Goal: Task Accomplishment & Management: Complete application form

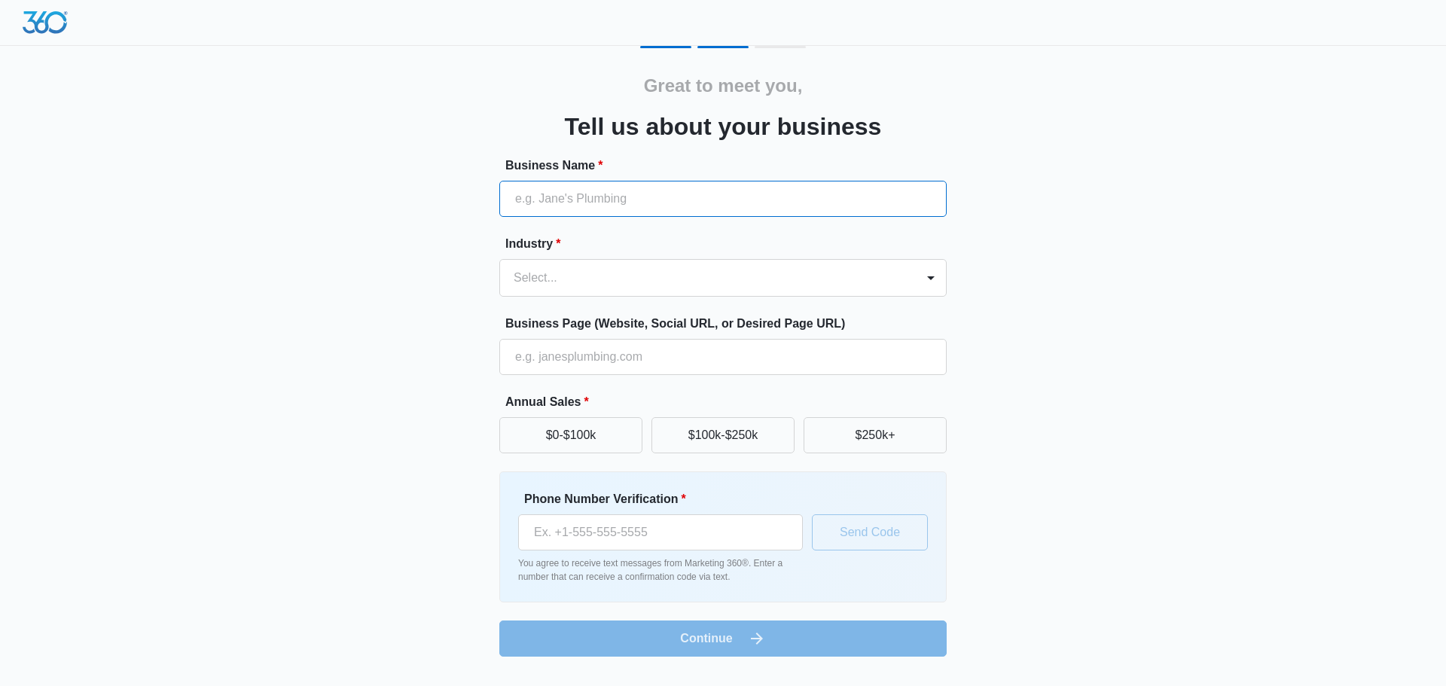
click at [578, 197] on input "Business Name *" at bounding box center [722, 199] width 447 height 36
type input "Prosperity Smile"
type input "(786) 998-5508"
click at [607, 273] on div at bounding box center [704, 277] width 382 height 21
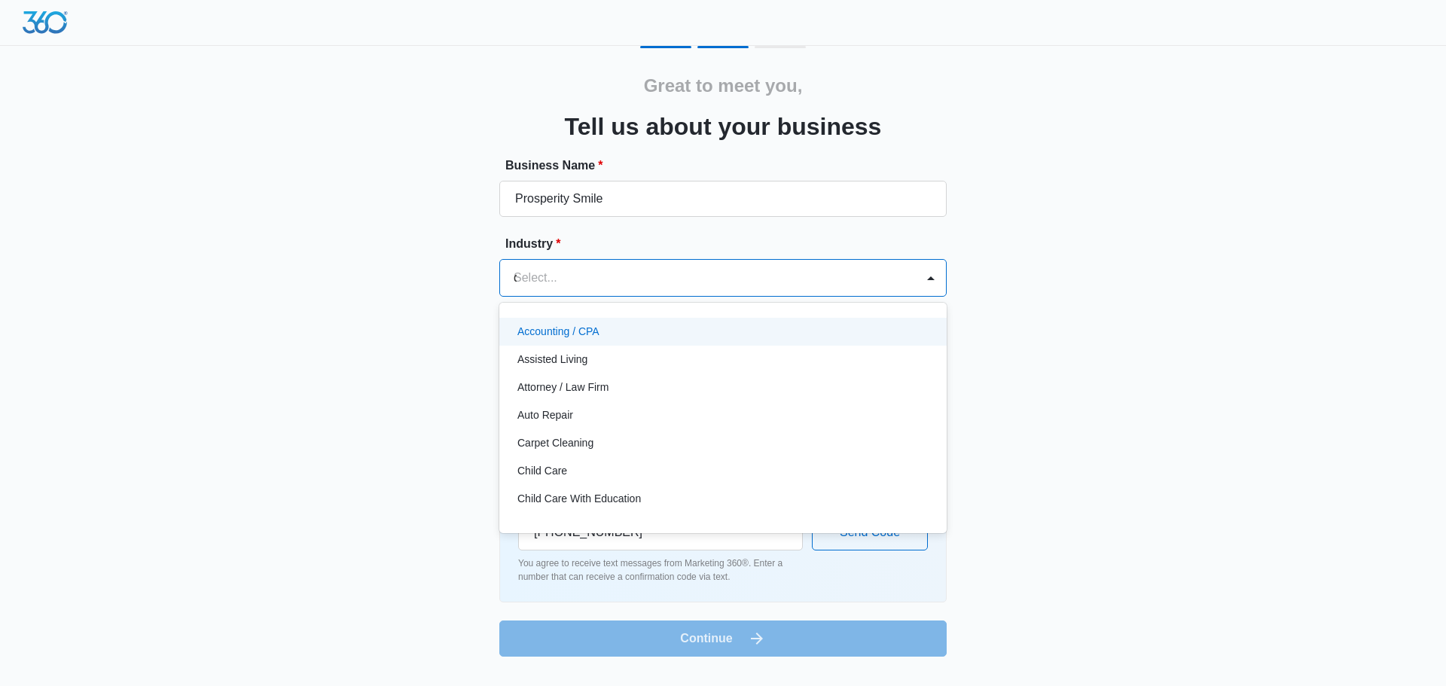
type input "de"
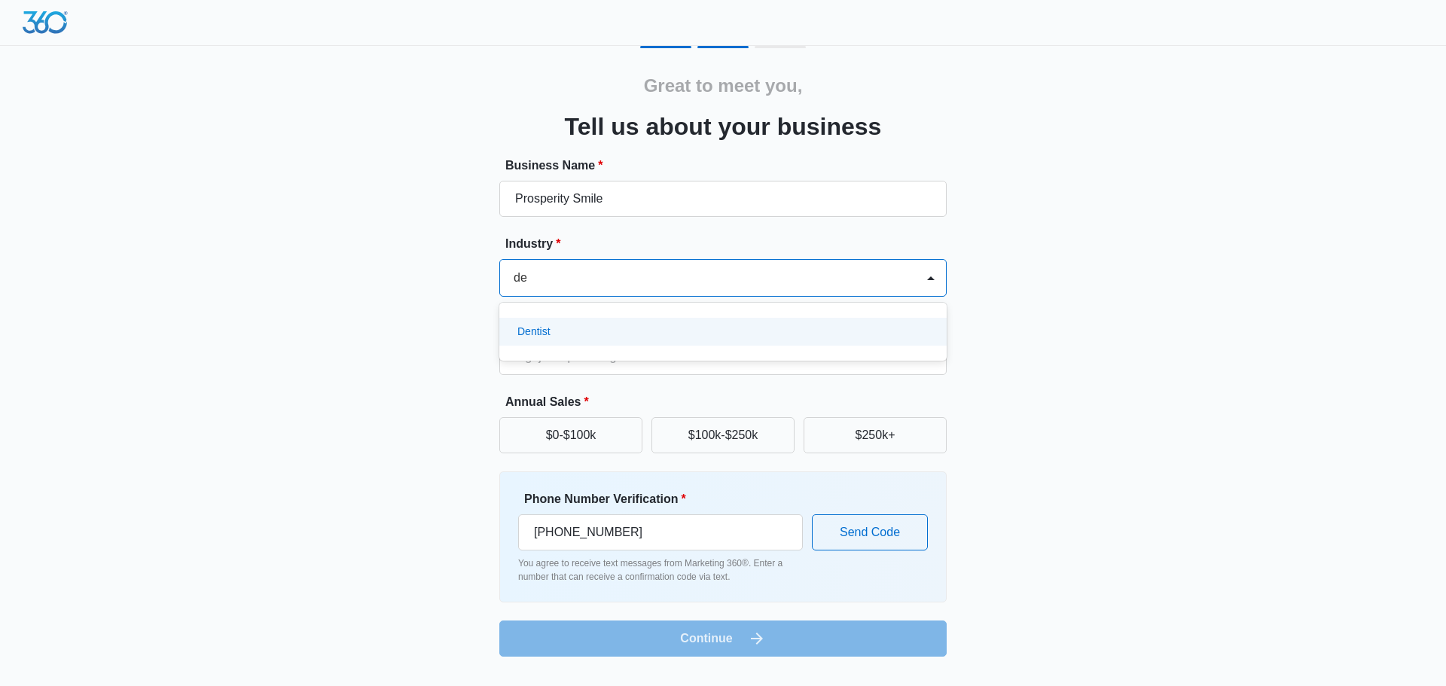
click at [589, 322] on div "Dentist" at bounding box center [722, 332] width 447 height 28
click at [641, 355] on input "Business Page (Website, Social URL, or Desired Page URL)" at bounding box center [722, 357] width 447 height 36
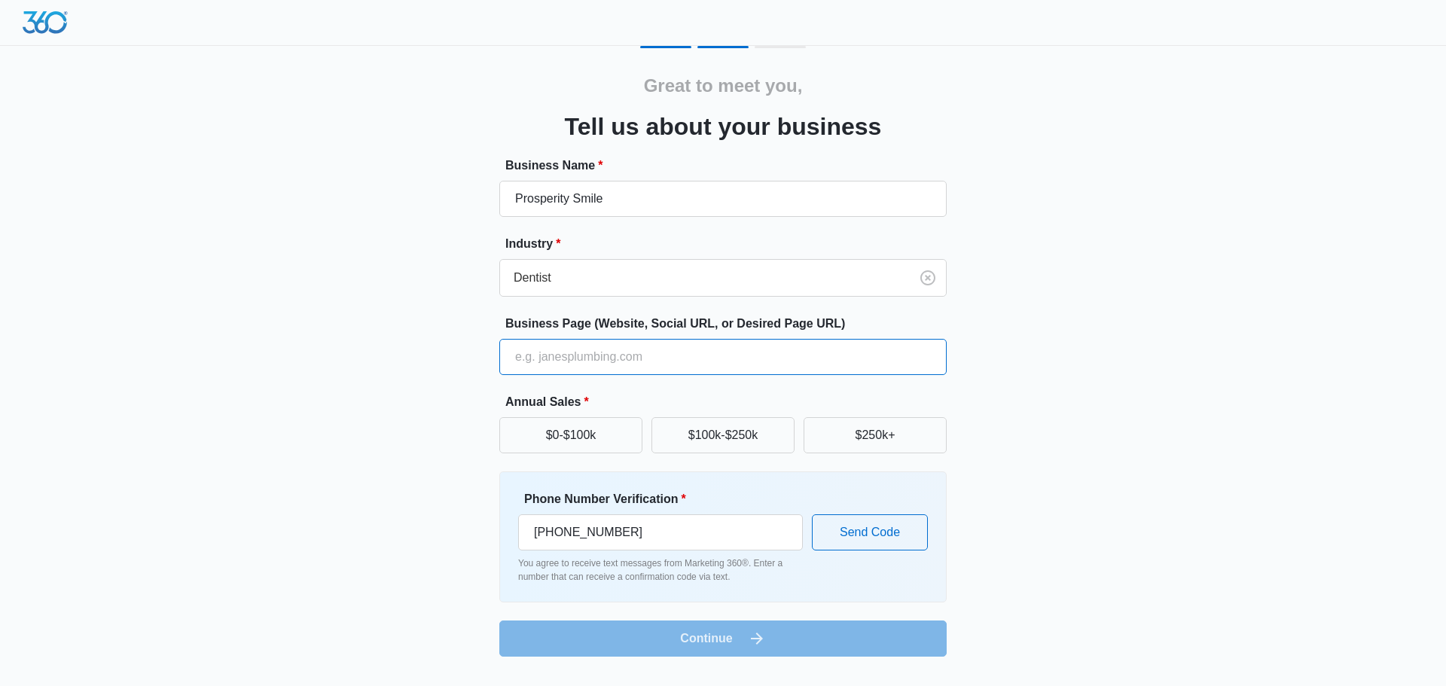
type input "https://prosperitysmile.com"
click at [593, 434] on button "$0-$100k" at bounding box center [570, 435] width 143 height 36
click at [723, 528] on input "(786) 998-5508" at bounding box center [660, 532] width 285 height 36
click at [815, 499] on div "Phone Number Verification * (786) 998-5508 You agree to receive text messages f…" at bounding box center [723, 536] width 410 height 93
drag, startPoint x: 631, startPoint y: 532, endPoint x: 422, endPoint y: 523, distance: 209.5
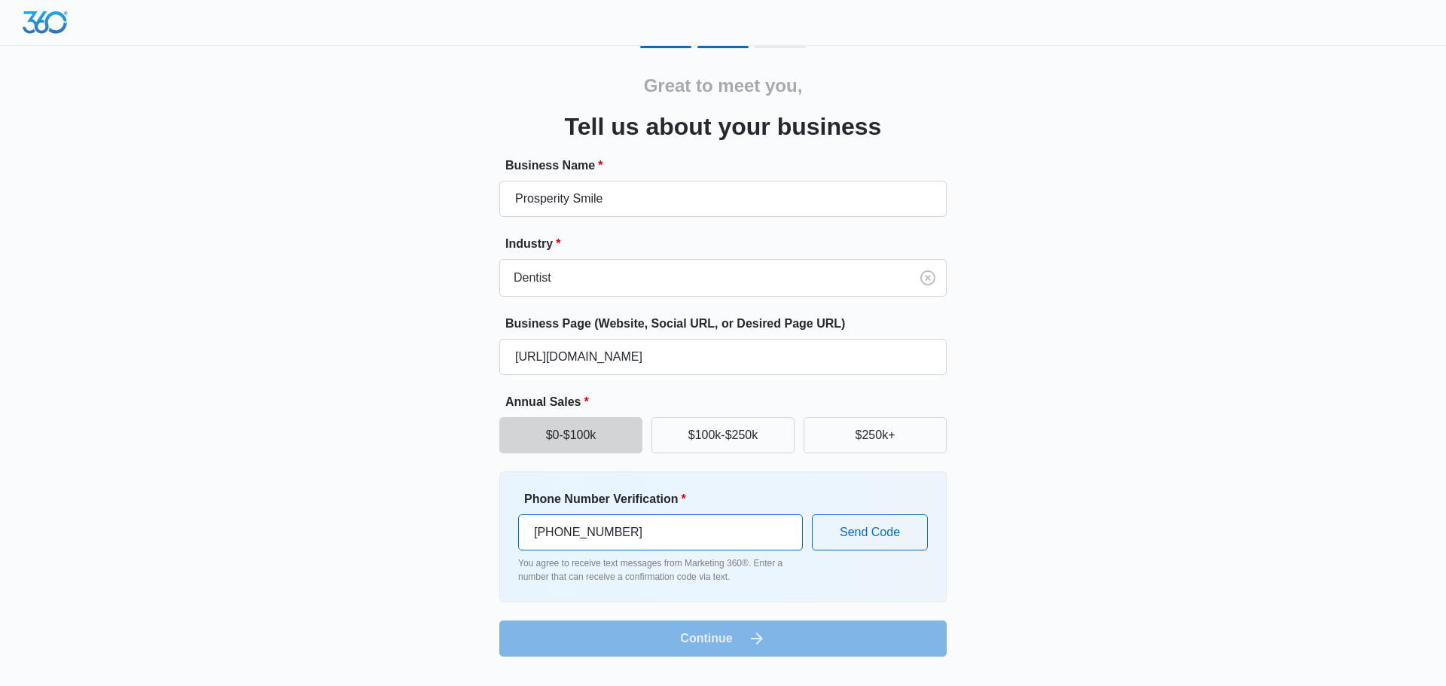
click at [422, 523] on div "Great to meet you, Tell us about your business Business Name * Prosperity Smile…" at bounding box center [722, 351] width 903 height 611
click at [565, 526] on input "(786) 998-5508" at bounding box center [660, 532] width 285 height 36
drag, startPoint x: 565, startPoint y: 535, endPoint x: 794, endPoint y: 535, distance: 228.1
click at [794, 535] on input "(786) 998-5508" at bounding box center [660, 532] width 285 height 36
type input "[PHONE_NUMBER]"
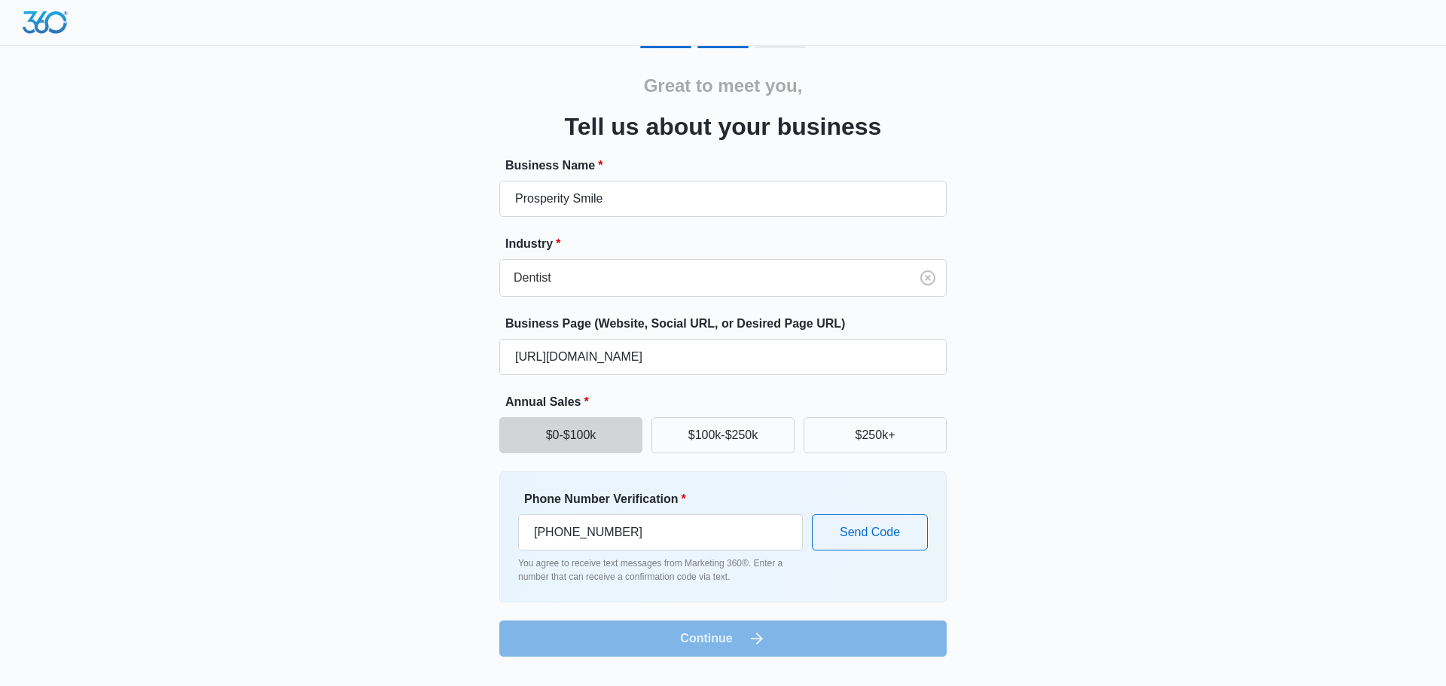
click at [806, 626] on form "Business Name * Prosperity Smile Industry * Dentist Business Page (Website, Soc…" at bounding box center [722, 407] width 447 height 500
click at [850, 542] on button "Send Code" at bounding box center [870, 532] width 116 height 36
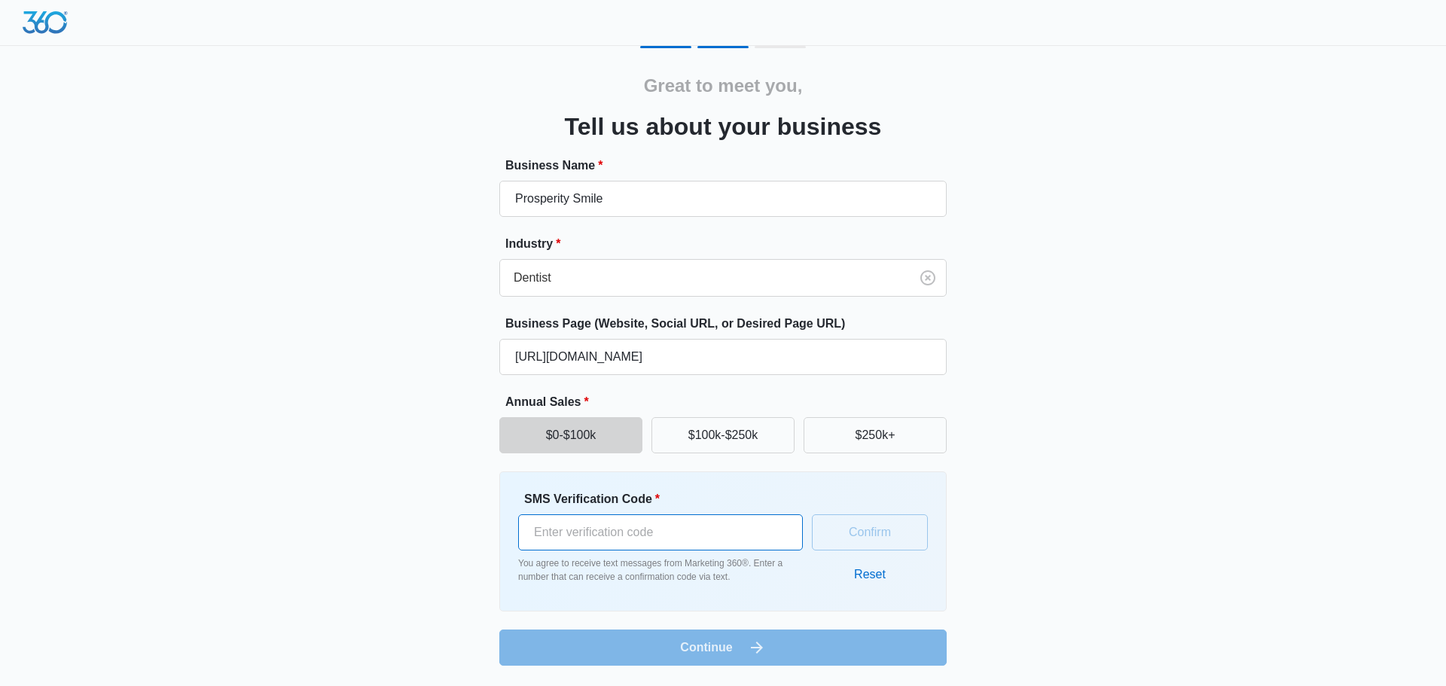
click at [616, 531] on input "SMS Verification Code *" at bounding box center [660, 532] width 285 height 36
type input "397051"
click at [849, 536] on button "Confirm" at bounding box center [870, 532] width 116 height 36
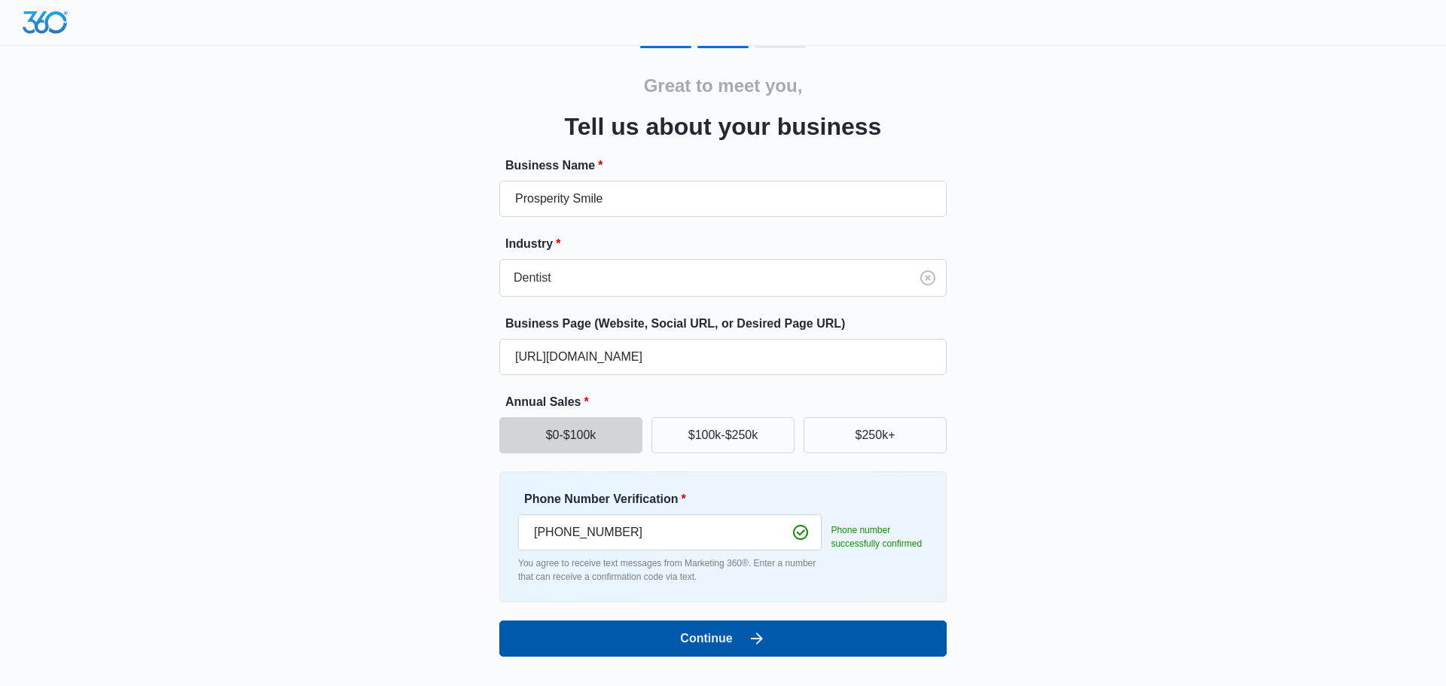
click at [792, 641] on button "Continue" at bounding box center [722, 638] width 447 height 36
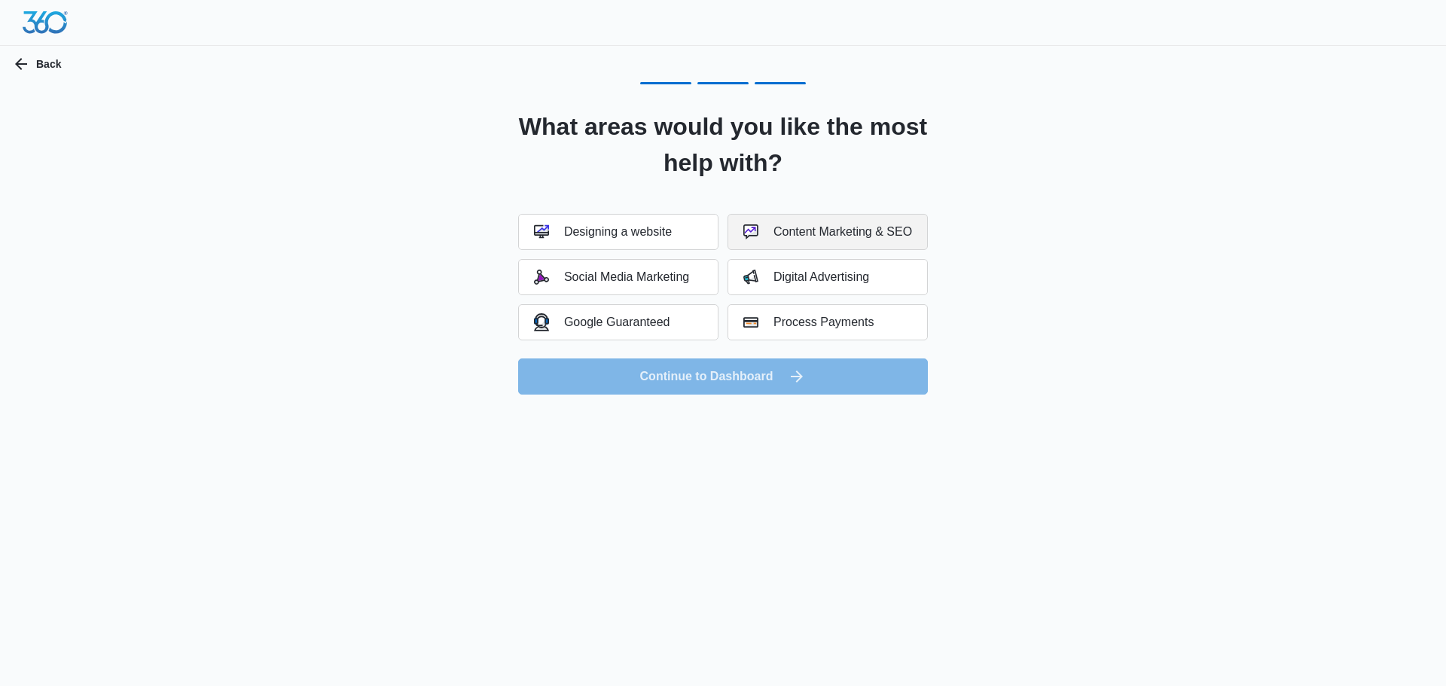
click at [864, 228] on div "Content Marketing & SEO" at bounding box center [827, 231] width 169 height 15
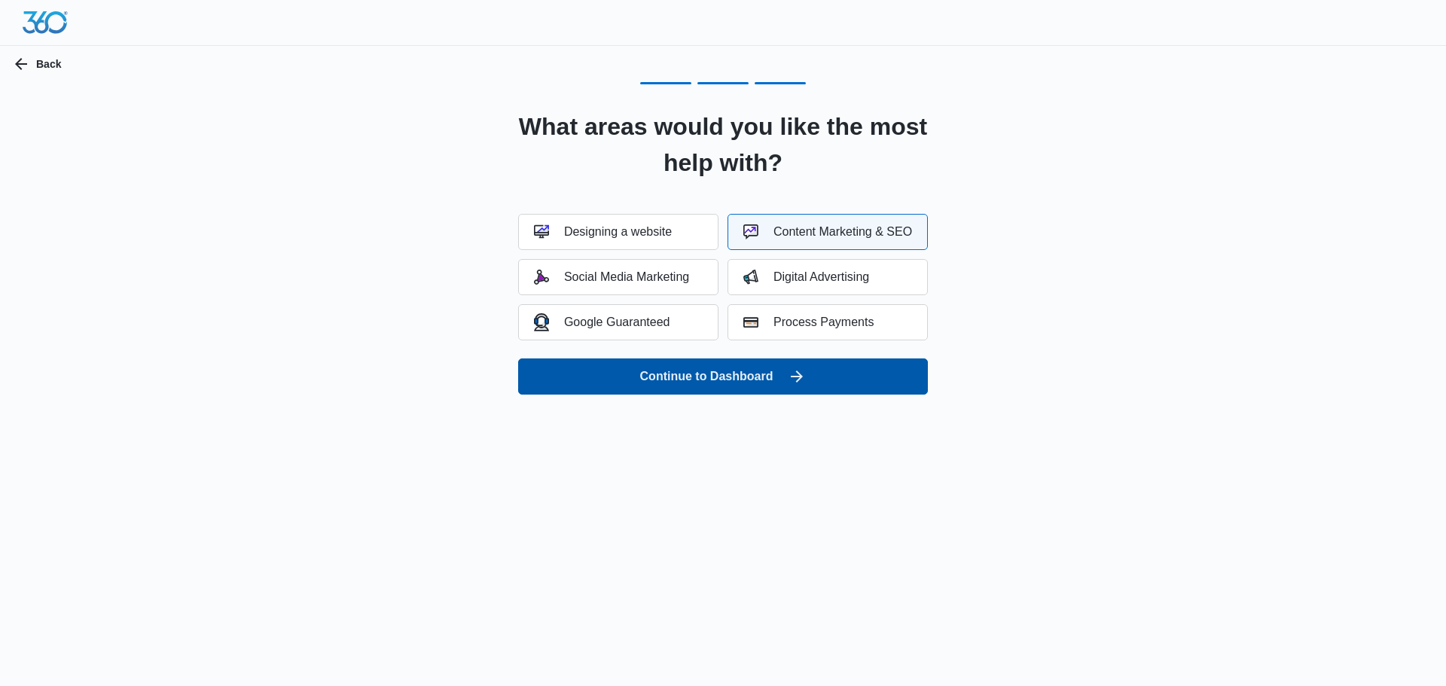
click at [782, 370] on button "Continue to Dashboard" at bounding box center [723, 376] width 410 height 36
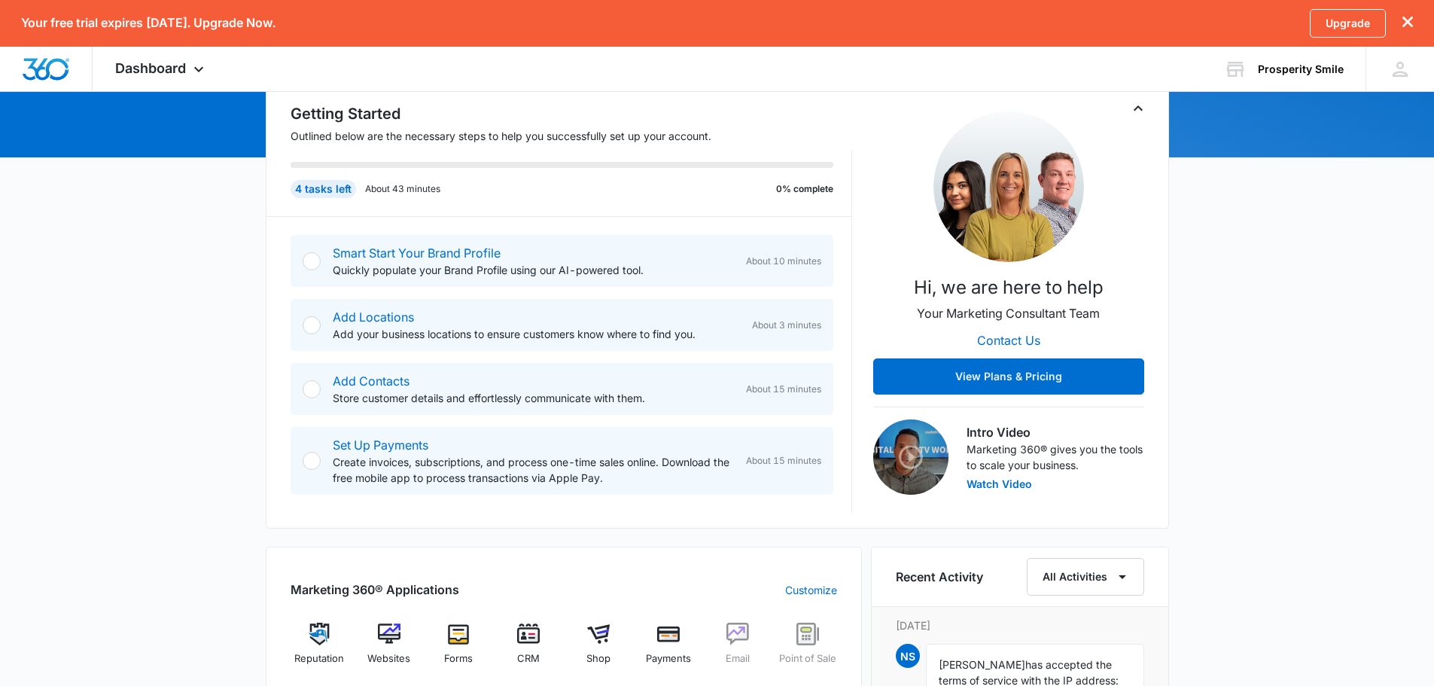
scroll to position [75, 0]
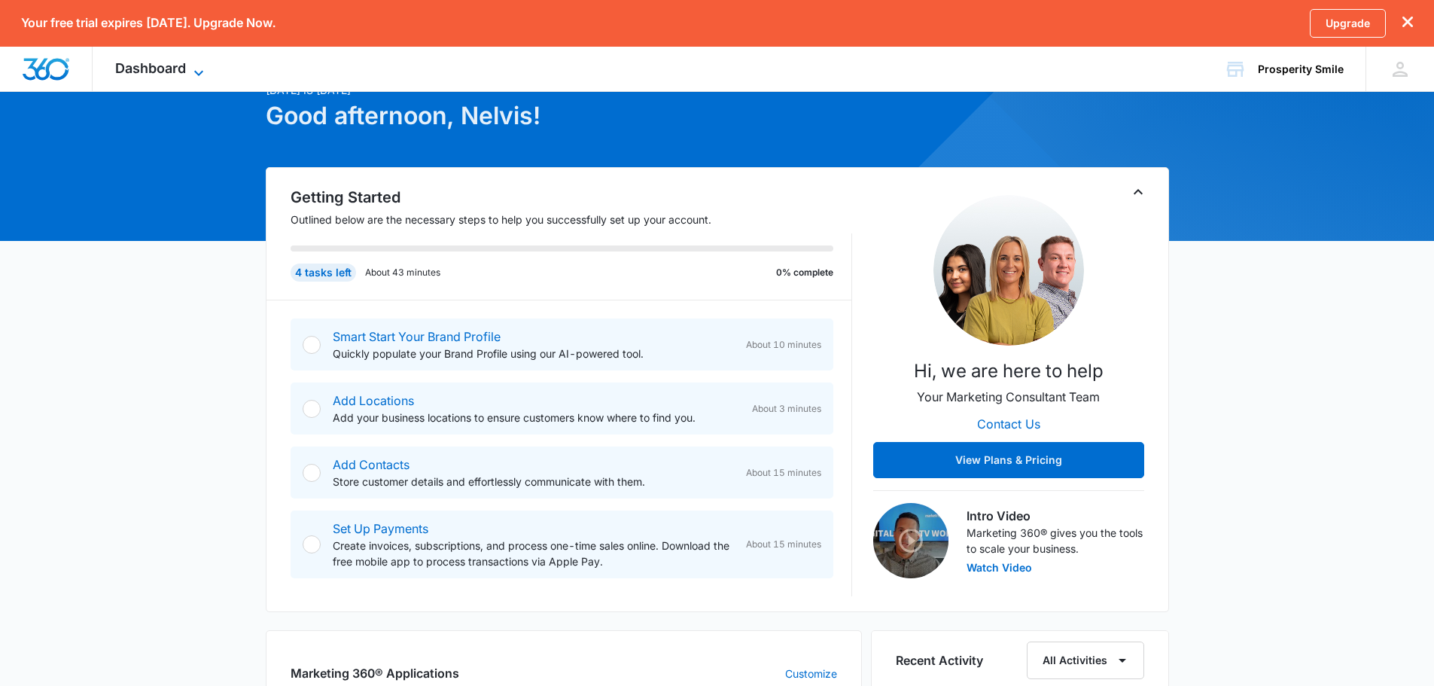
click at [200, 71] on icon at bounding box center [199, 73] width 18 height 18
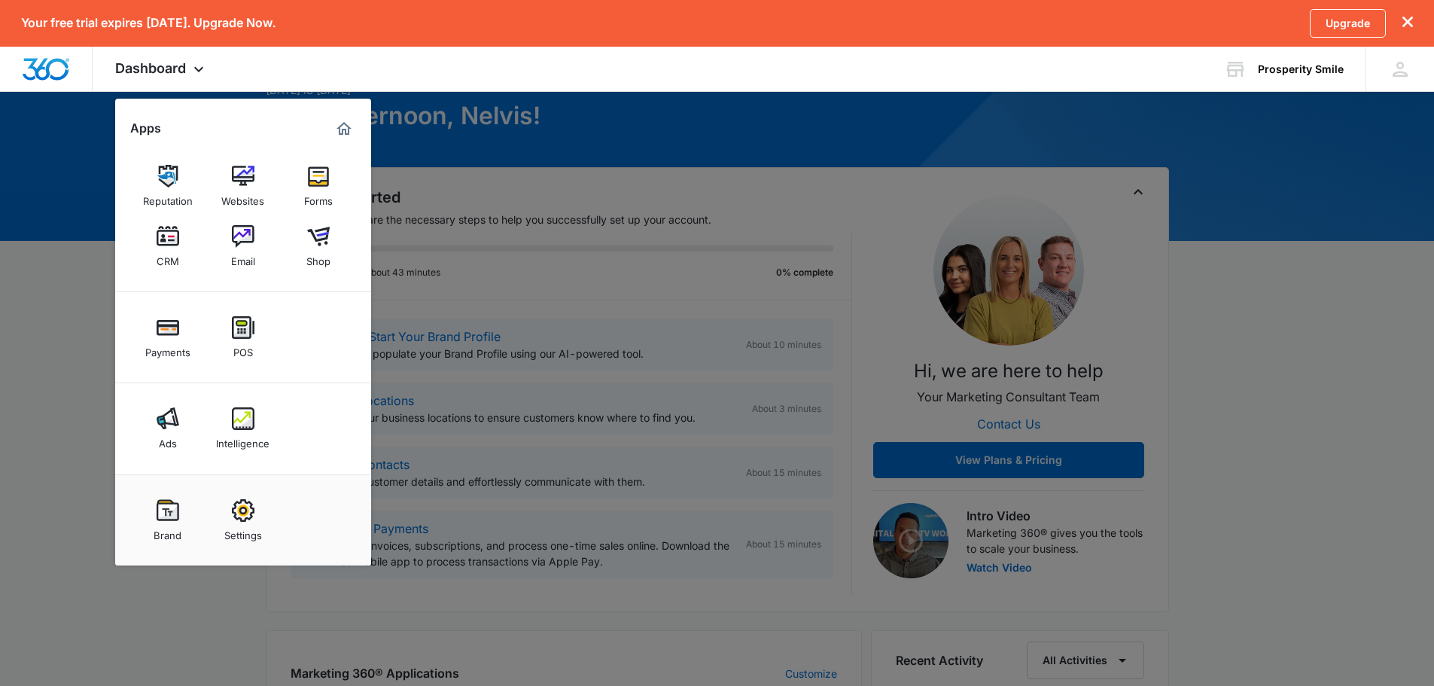
click at [62, 154] on div at bounding box center [717, 343] width 1434 height 686
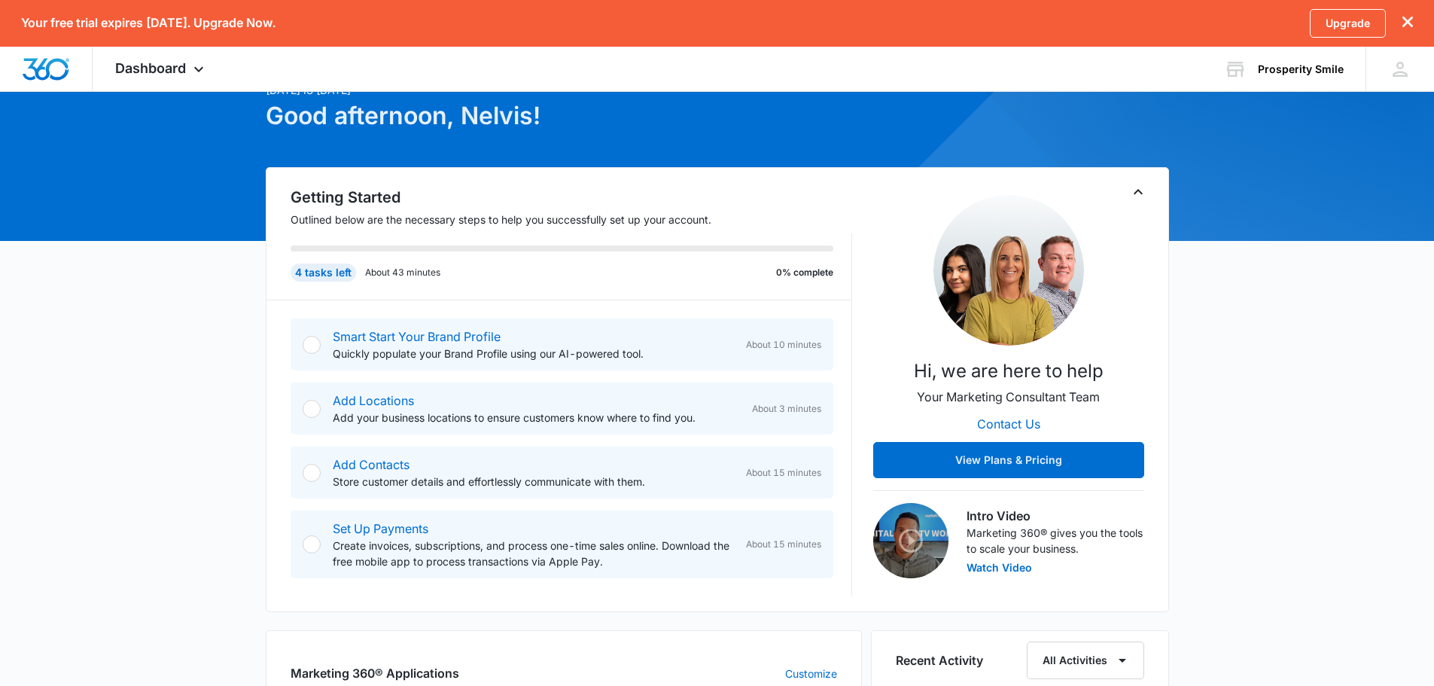
click at [1410, 18] on icon "dismiss this dialog" at bounding box center [1408, 22] width 11 height 11
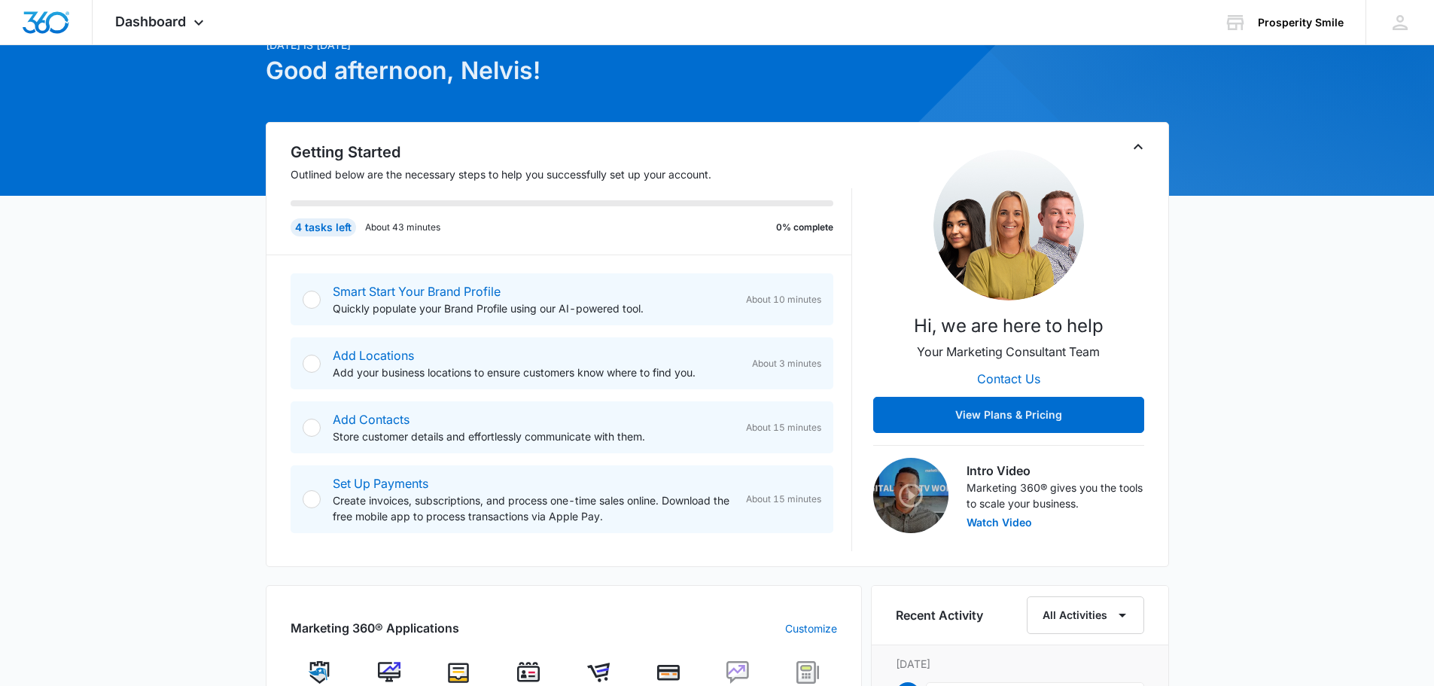
scroll to position [30, 0]
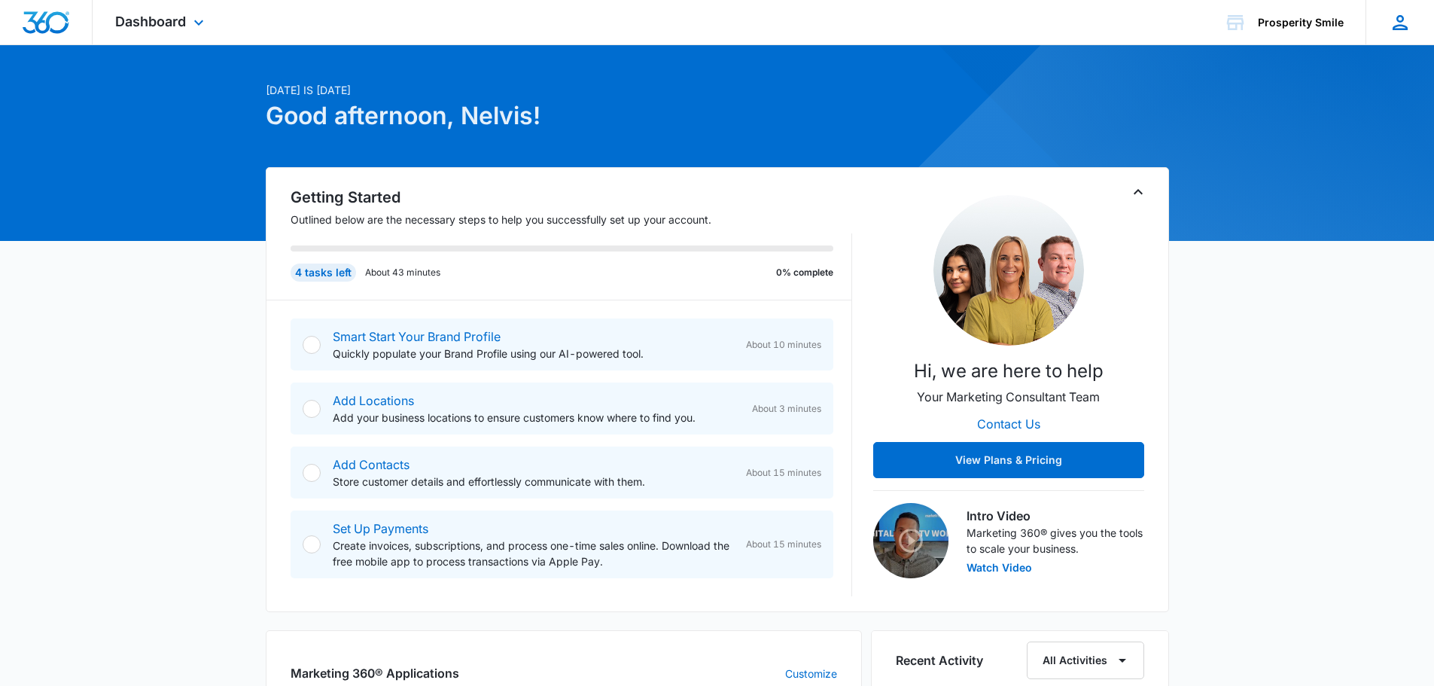
click at [1399, 19] on icon at bounding box center [1400, 22] width 23 height 23
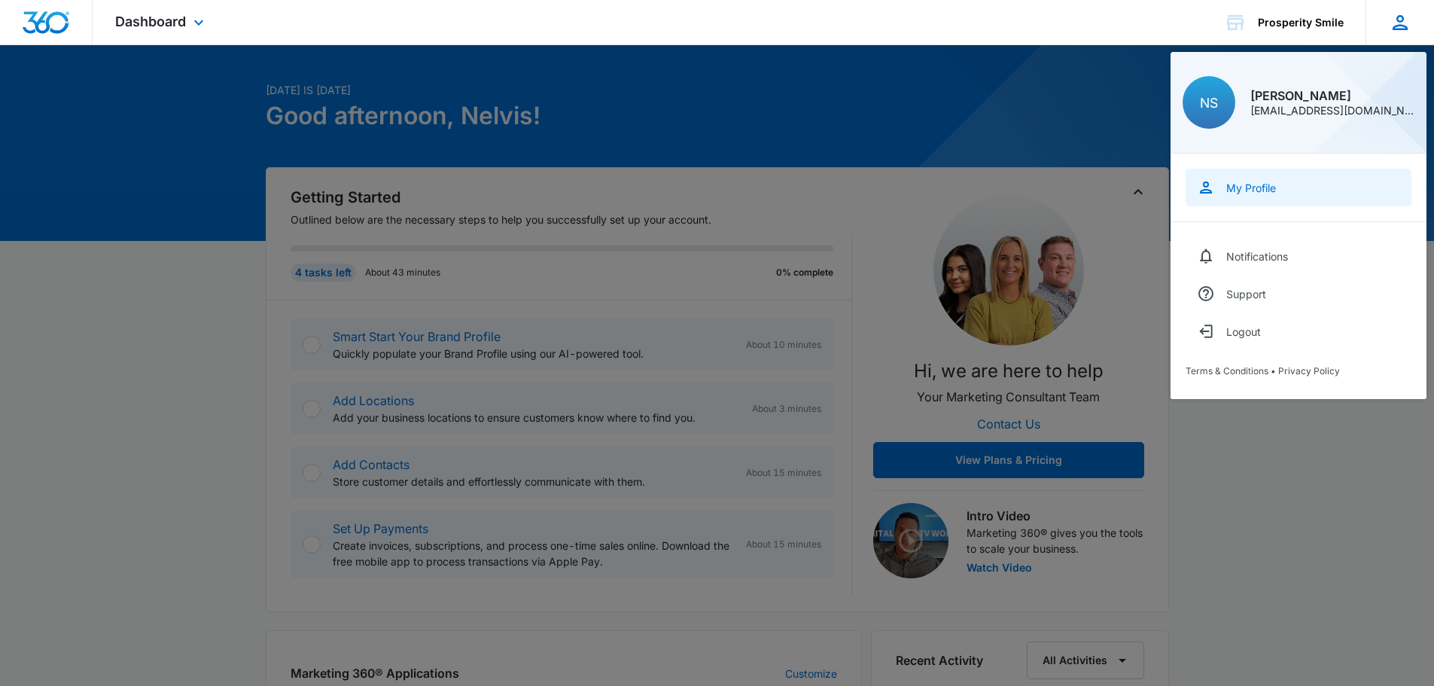
click at [1260, 185] on div "My Profile" at bounding box center [1251, 187] width 50 height 13
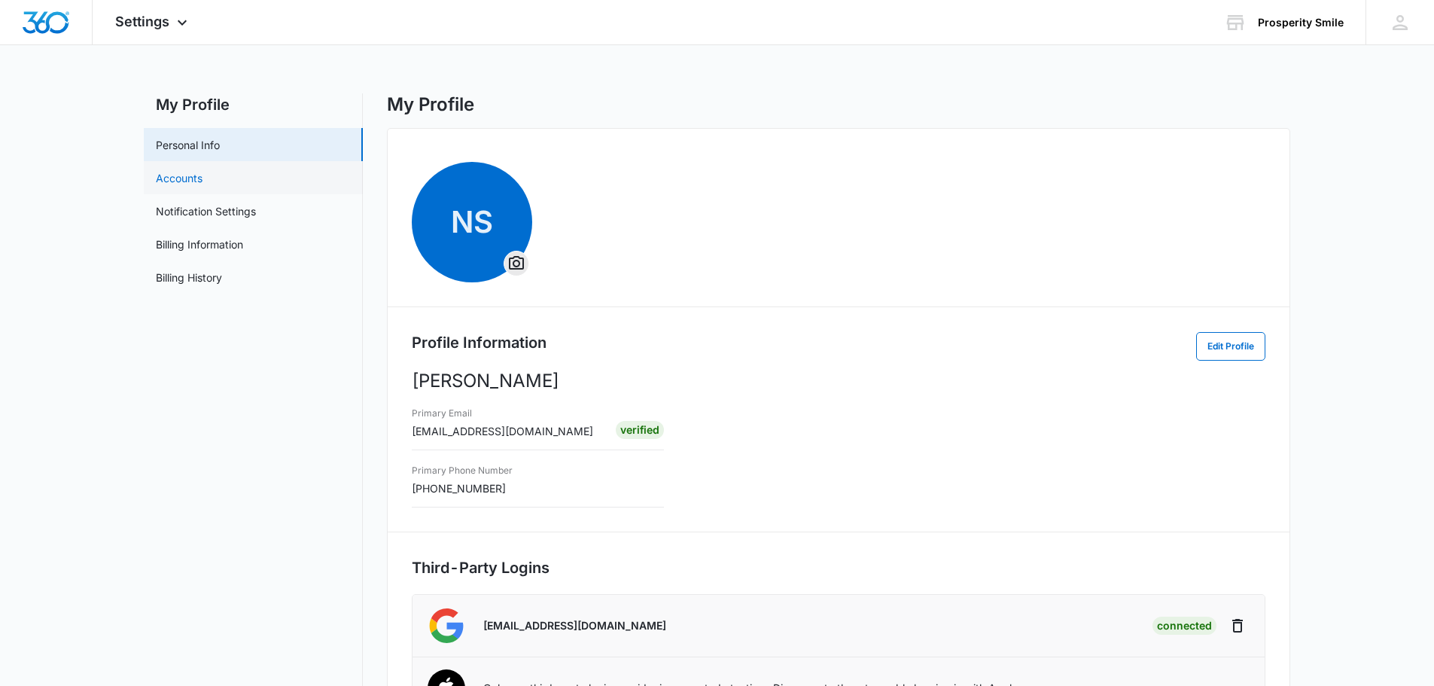
click at [203, 177] on link "Accounts" at bounding box center [179, 178] width 47 height 16
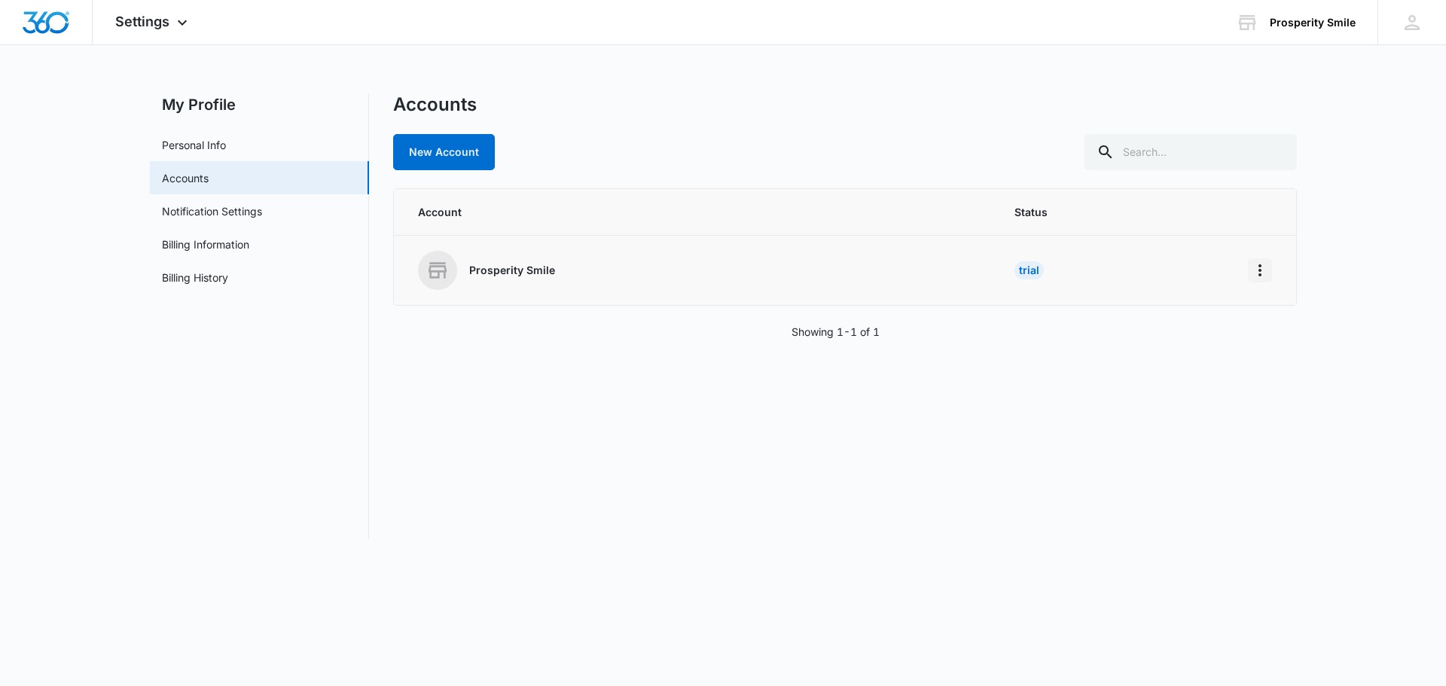
click at [1266, 274] on icon "Home" at bounding box center [1260, 270] width 18 height 18
click at [1282, 315] on div "Go to Dashboard" at bounding box center [1308, 312] width 84 height 11
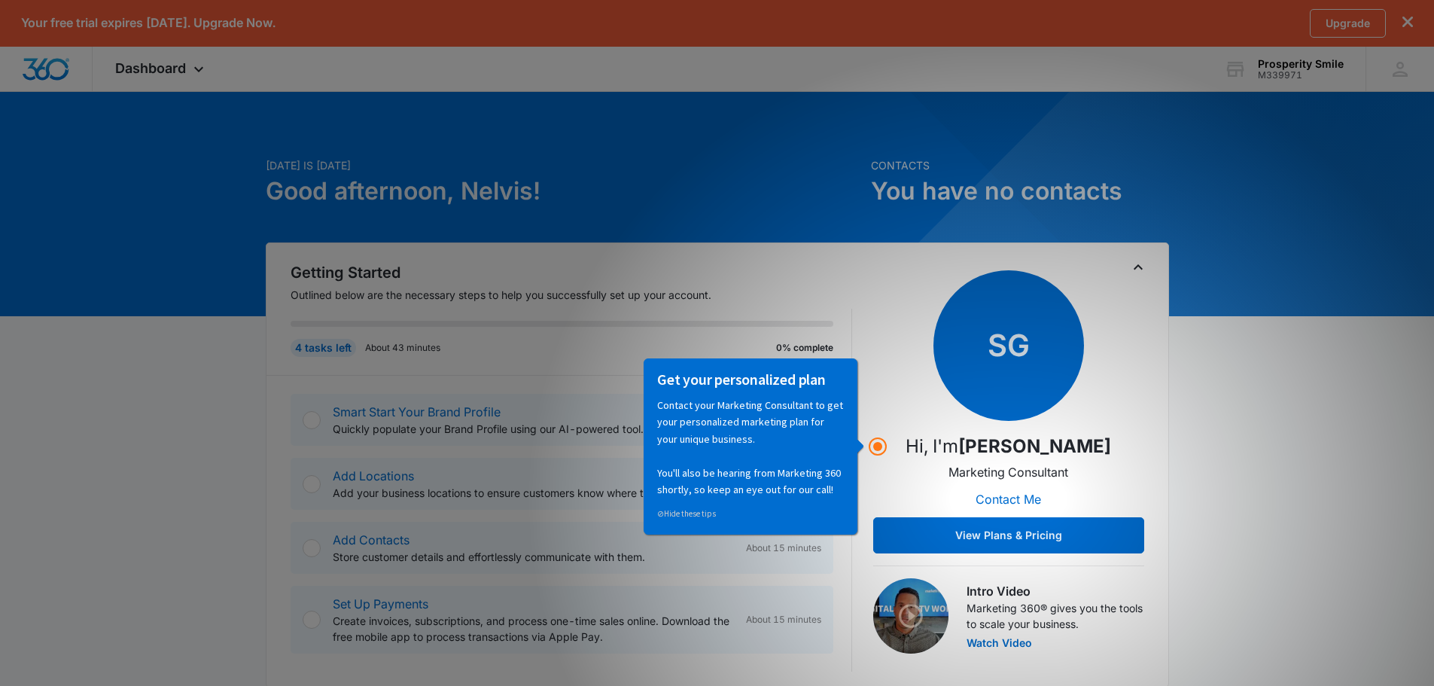
click at [849, 253] on div "Getting Started Outlined below are the necessary steps to help you successfully…" at bounding box center [717, 464] width 903 height 445
click at [689, 516] on link "⊘ Hide these tips" at bounding box center [686, 512] width 59 height 11
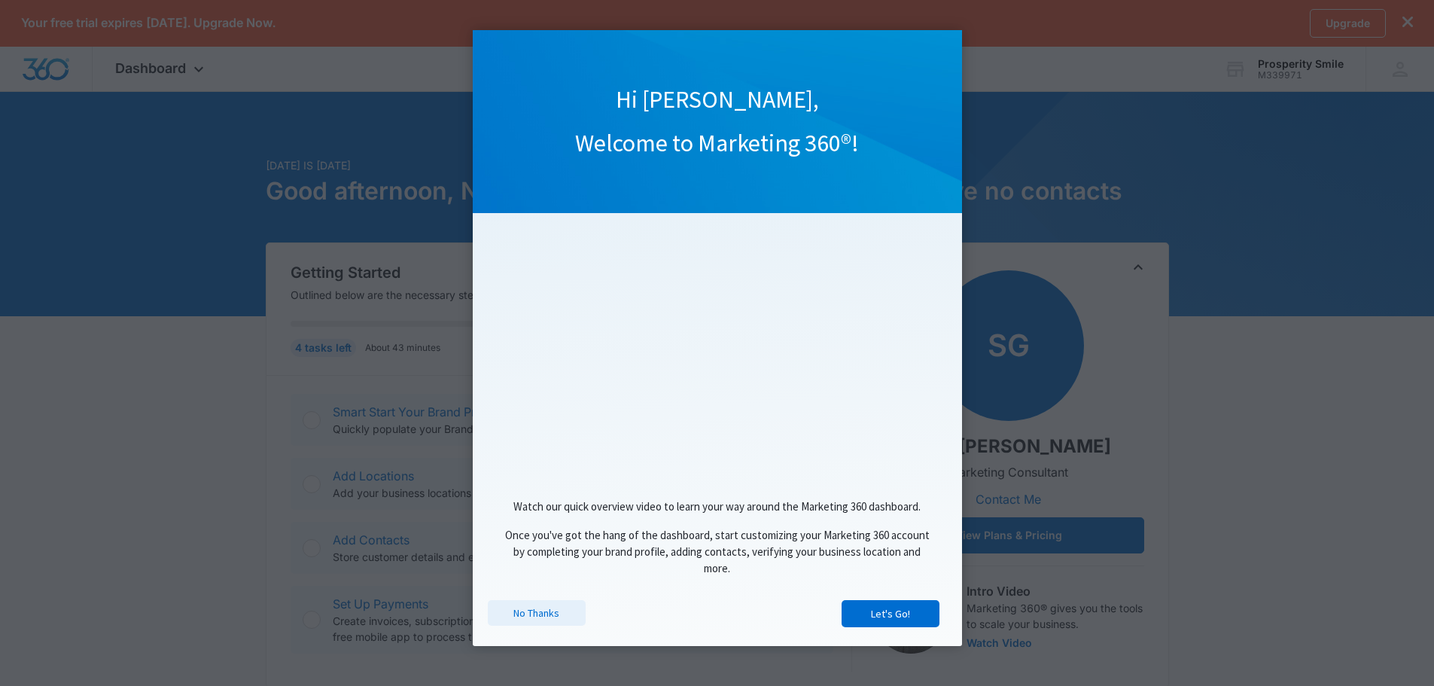
click at [544, 621] on link "No Thanks" at bounding box center [537, 613] width 98 height 26
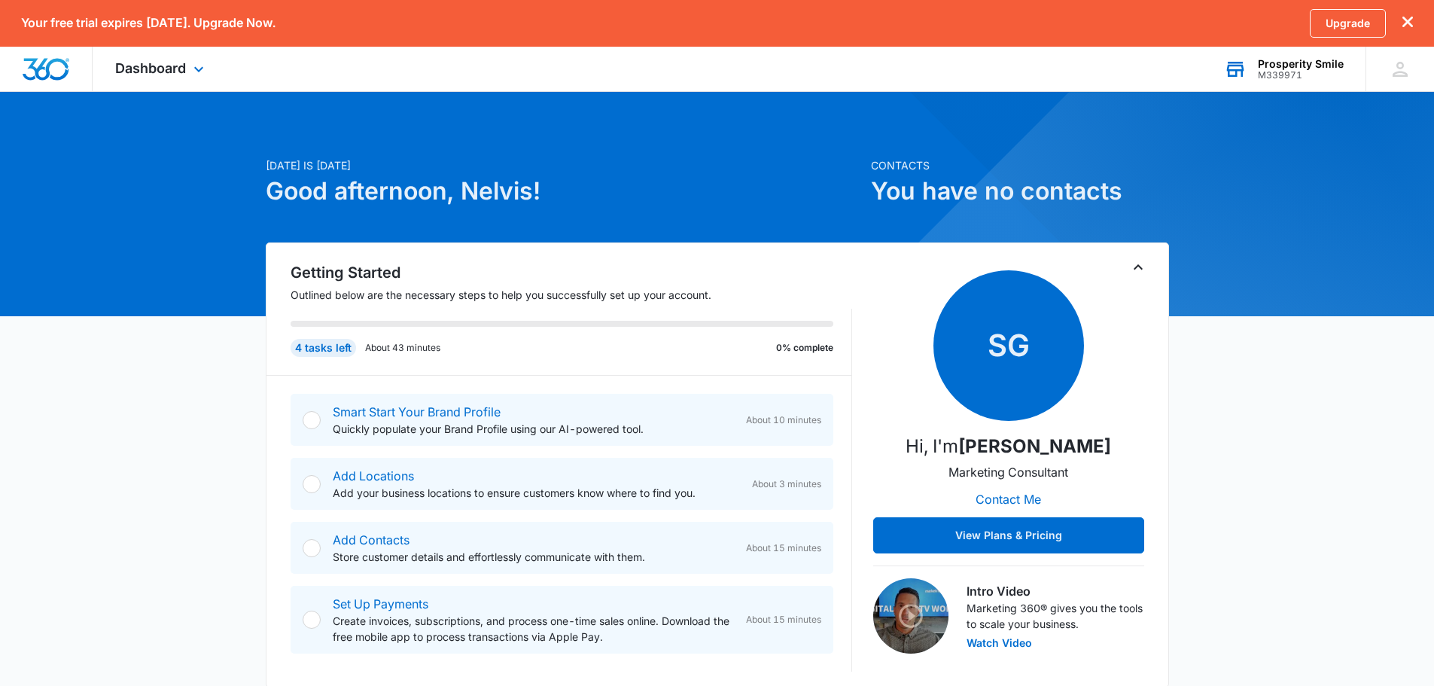
click at [1285, 71] on div "M339971" at bounding box center [1301, 75] width 86 height 11
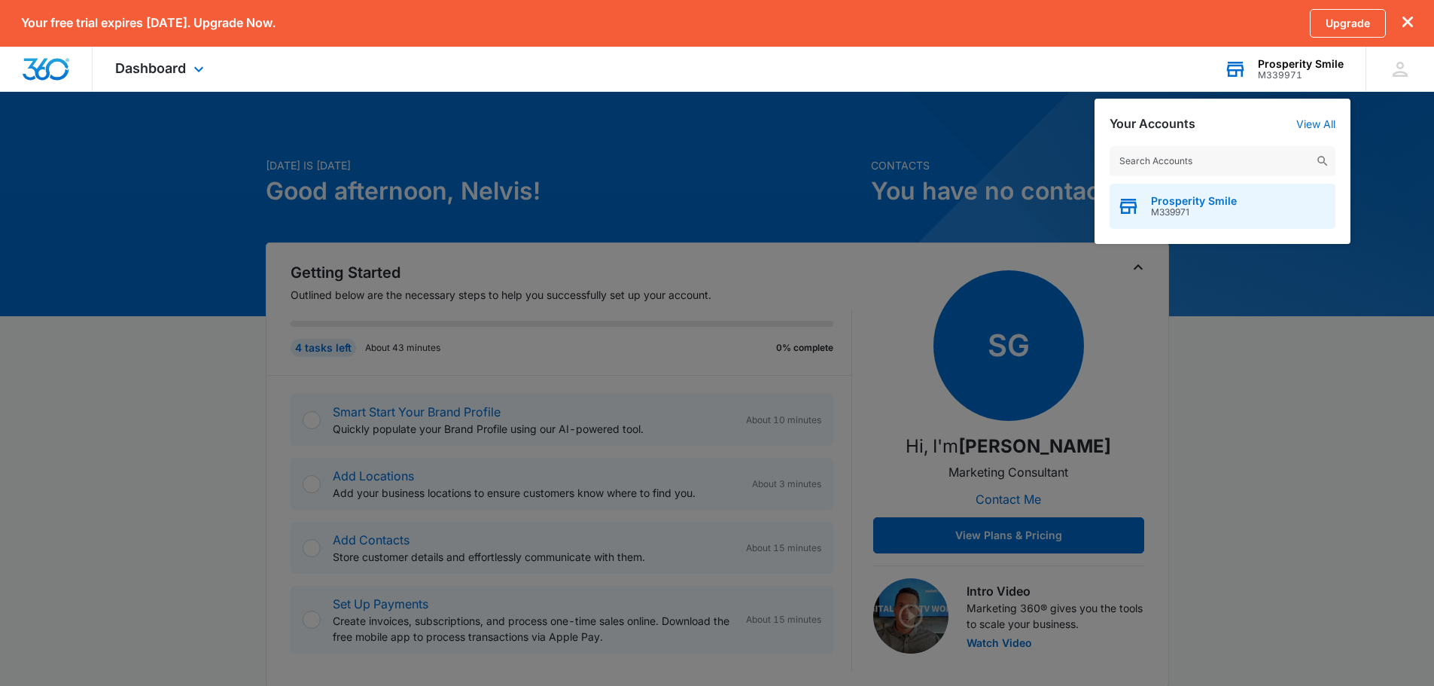
click at [1220, 205] on span "Prosperity Smile" at bounding box center [1194, 201] width 86 height 12
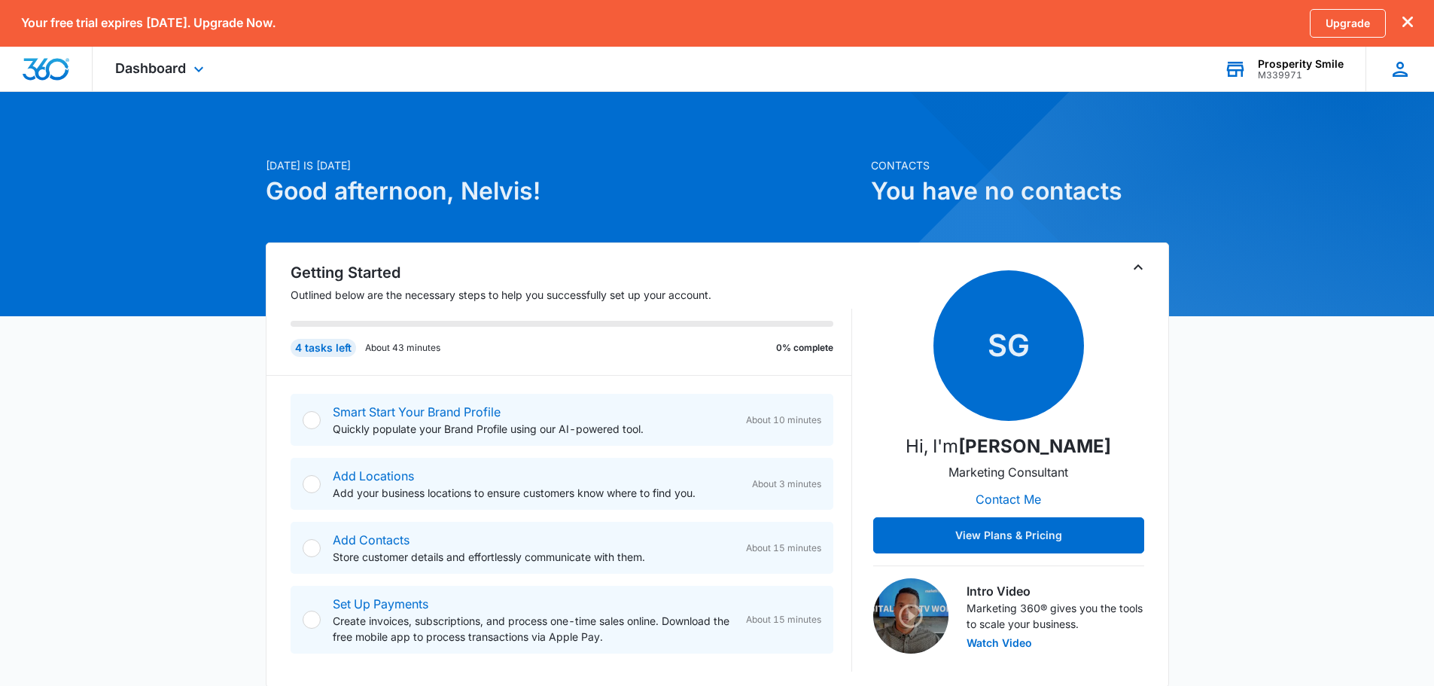
click at [1394, 66] on icon at bounding box center [1400, 69] width 23 height 23
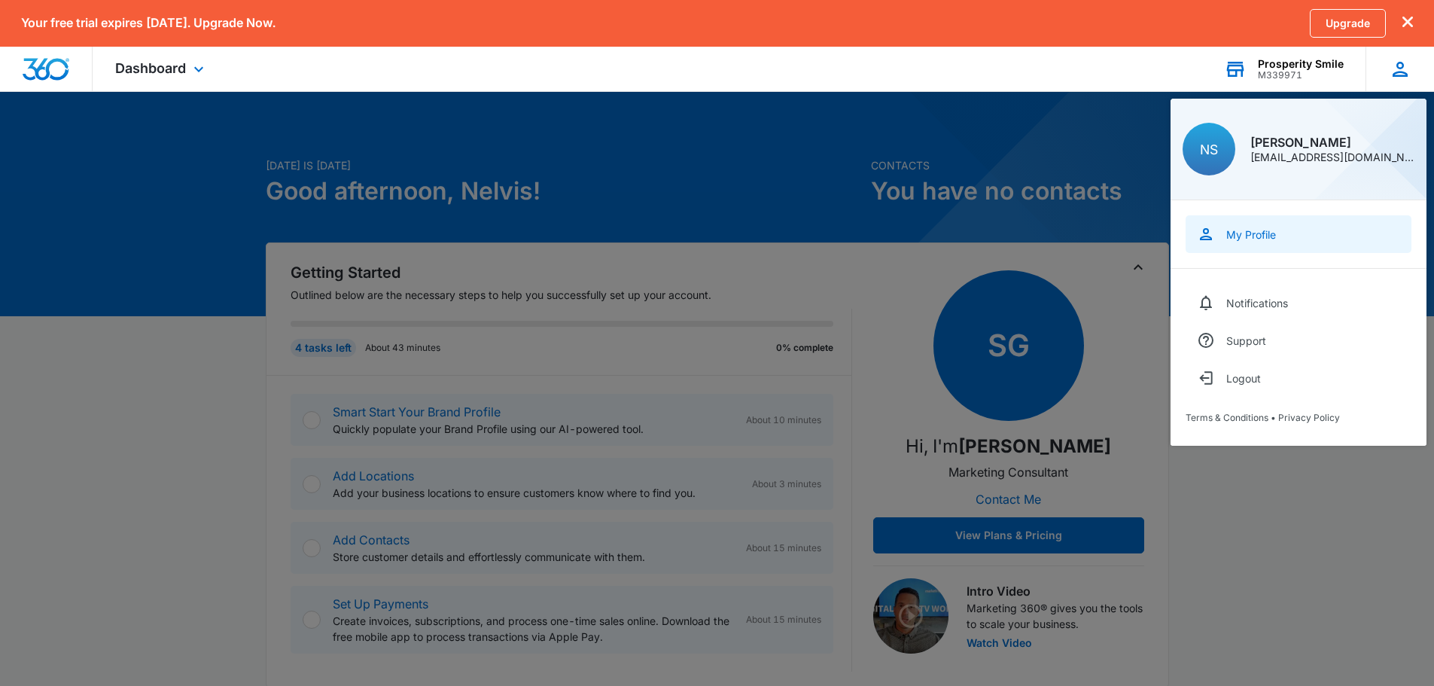
click at [1278, 230] on link "My Profile" at bounding box center [1299, 234] width 226 height 38
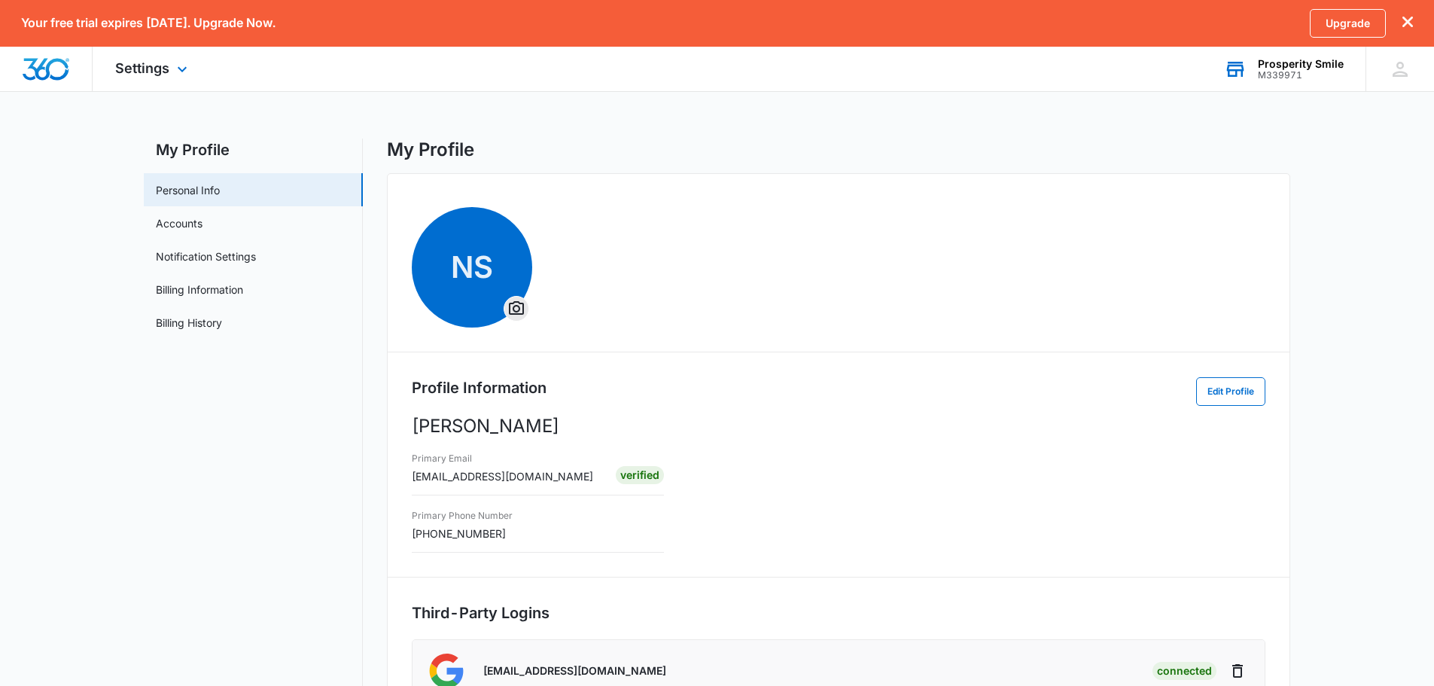
drag, startPoint x: 132, startPoint y: 53, endPoint x: 146, endPoint y: 73, distance: 24.9
click at [133, 53] on div "Settings Apps Reputation Websites Forms CRM Email Shop Payments POS Ads Intelli…" at bounding box center [153, 69] width 121 height 44
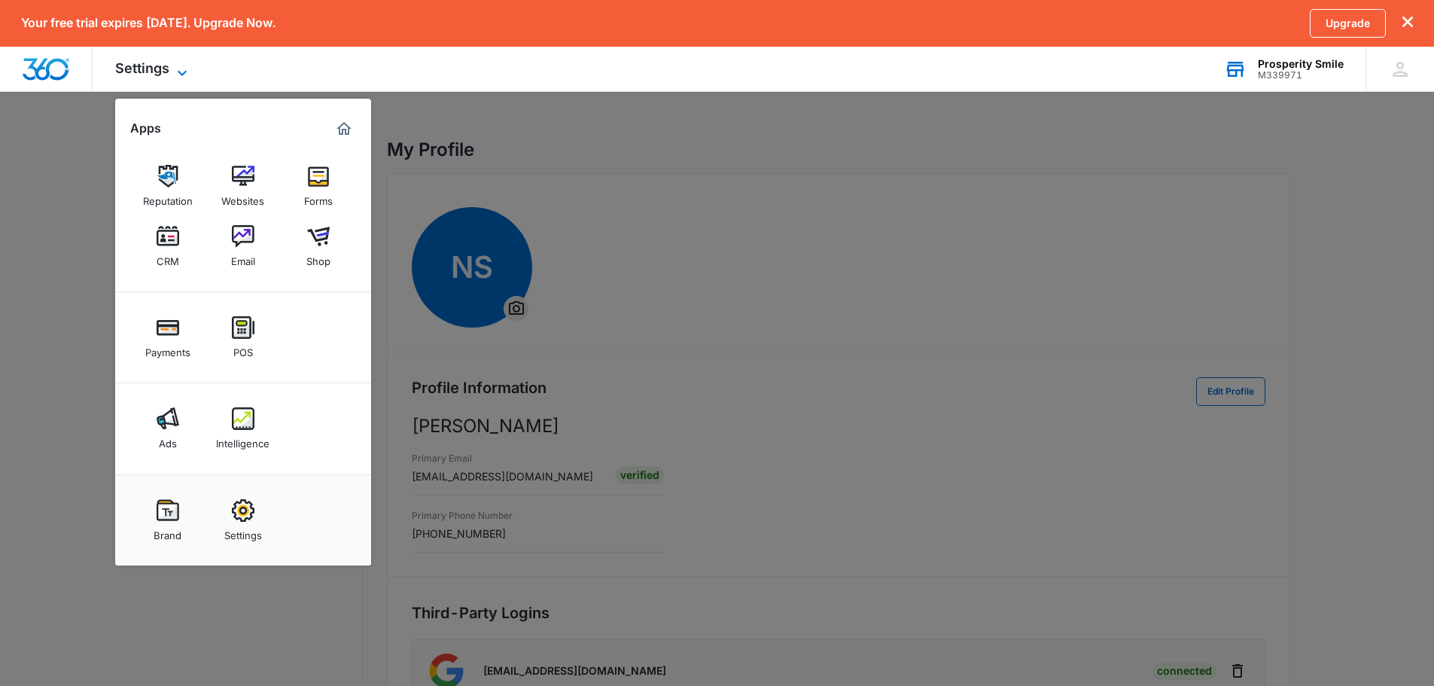
click at [146, 73] on span "Settings" at bounding box center [142, 68] width 54 height 16
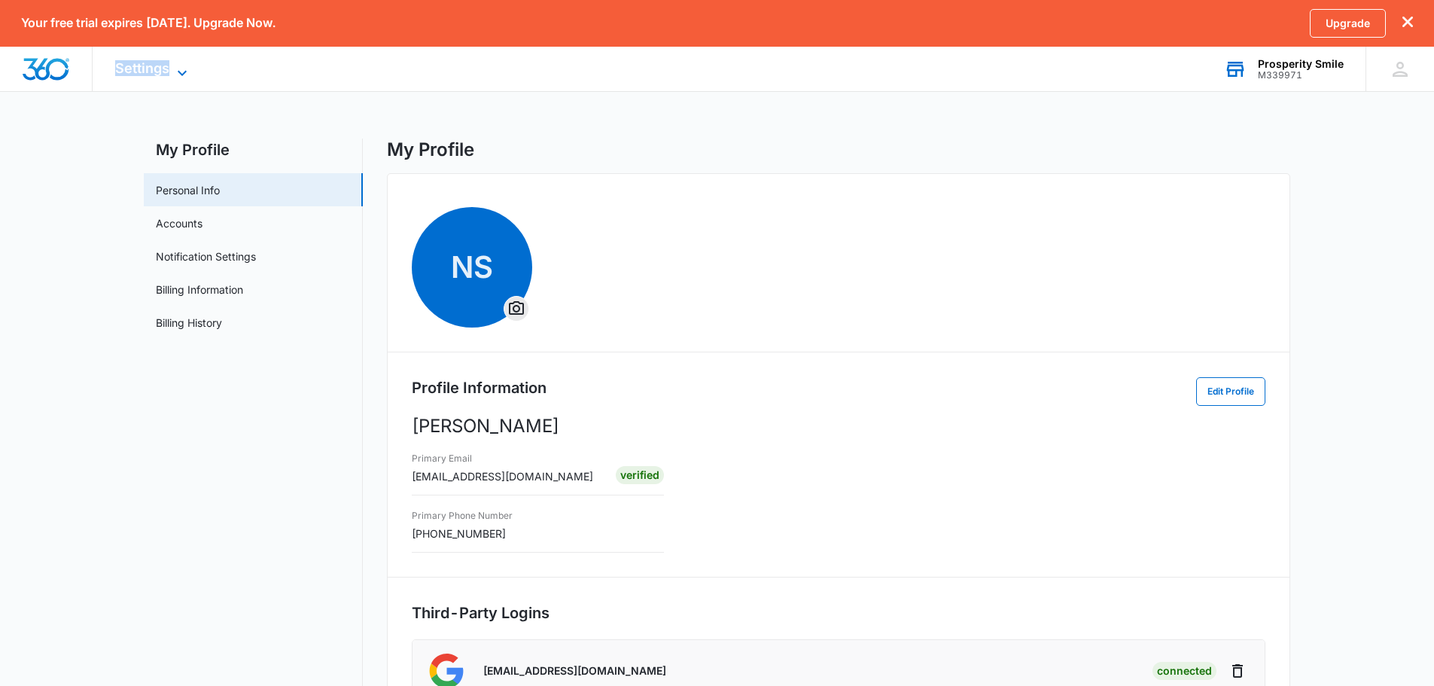
click at [146, 73] on span "Settings" at bounding box center [142, 68] width 54 height 16
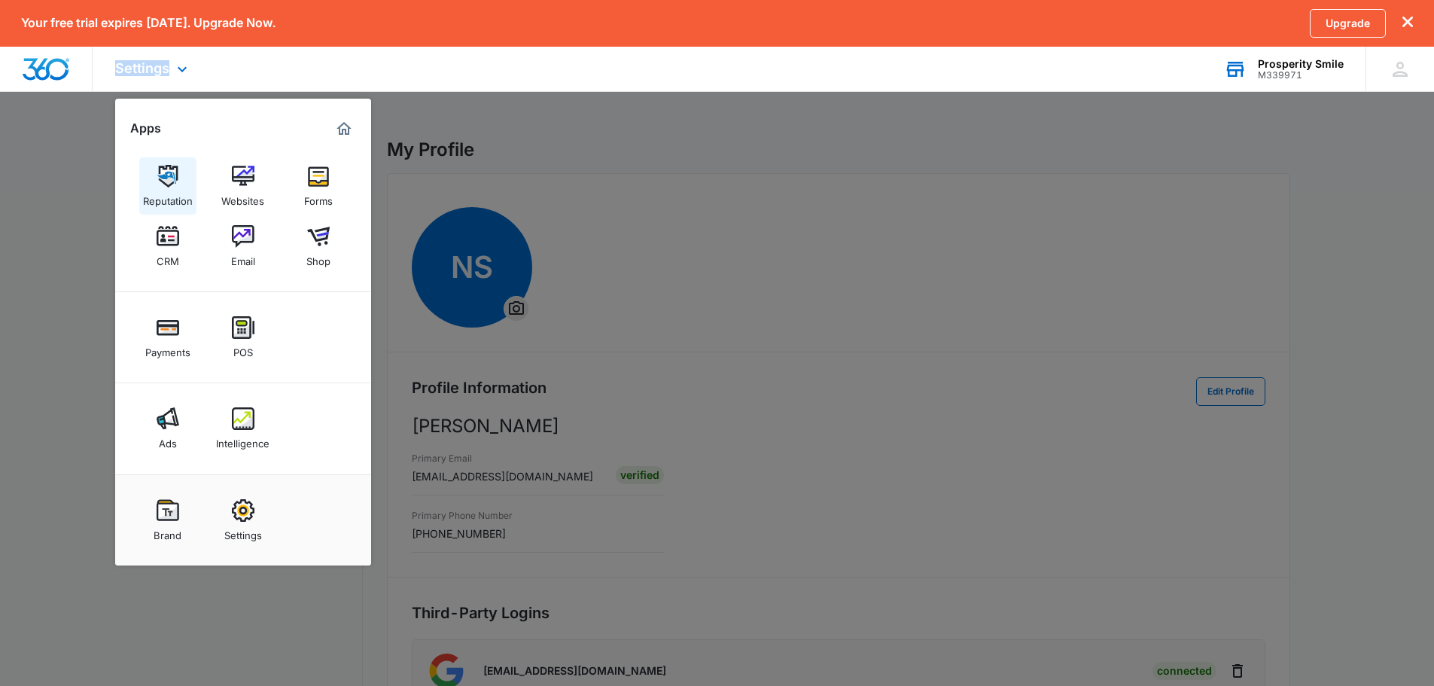
click at [176, 187] on img at bounding box center [168, 176] width 23 height 23
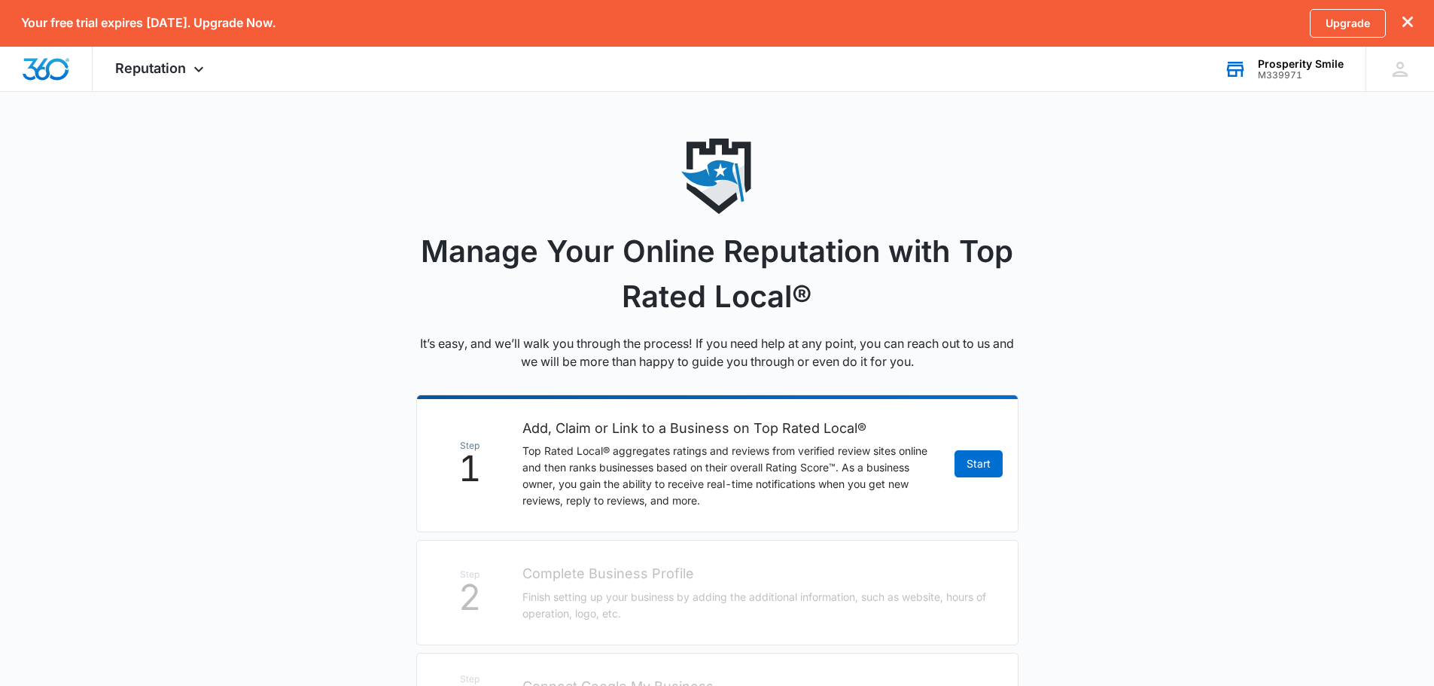
click at [1405, 20] on icon "dismiss this dialog" at bounding box center [1408, 22] width 11 height 11
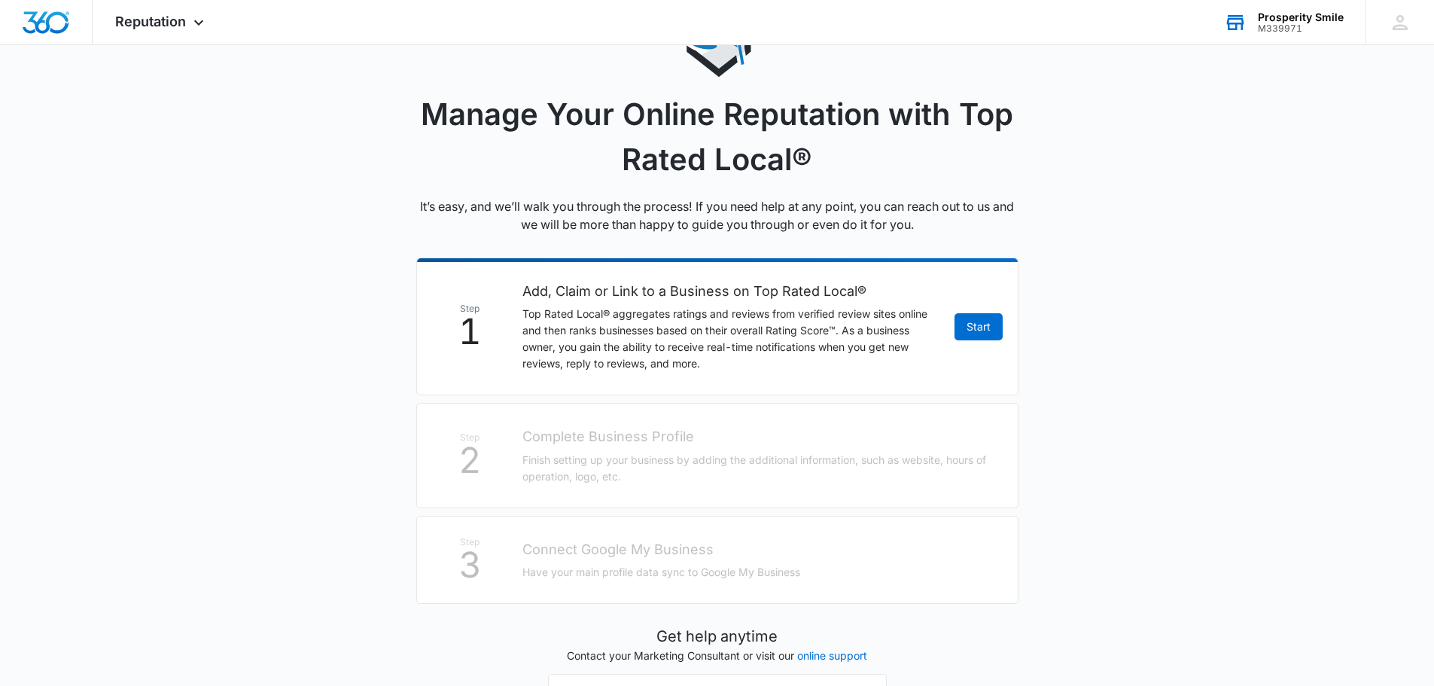
scroll to position [72, 0]
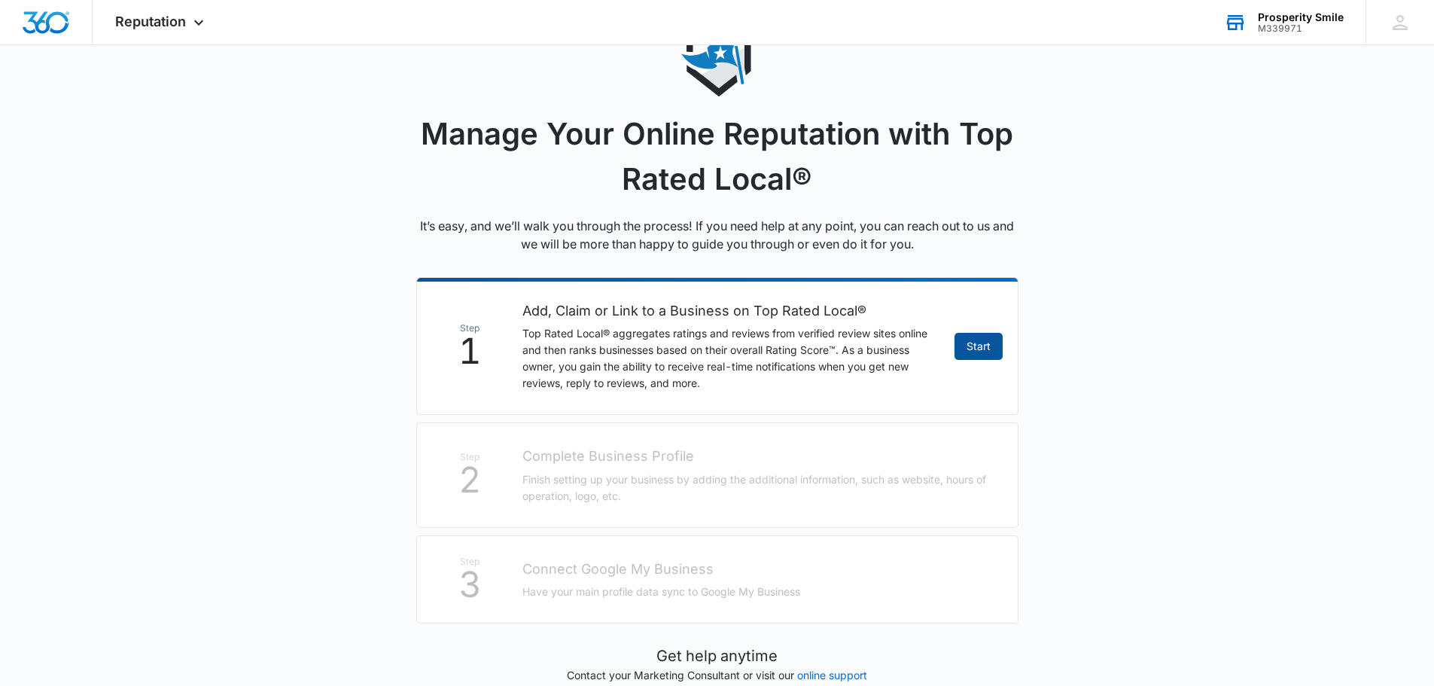
click at [977, 352] on link "Start" at bounding box center [979, 346] width 48 height 27
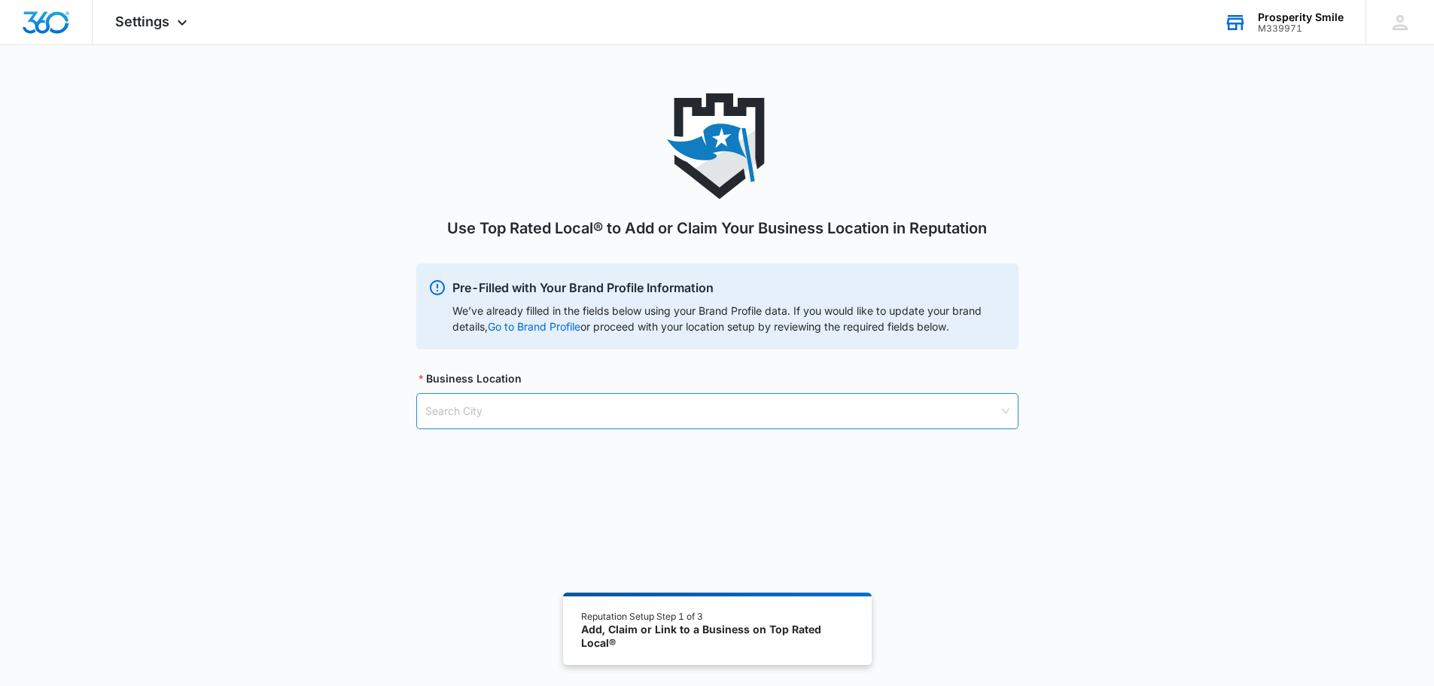
click at [533, 398] on input "search" at bounding box center [712, 411] width 574 height 35
click at [547, 415] on input "2525 Embassy Dr" at bounding box center [712, 411] width 574 height 35
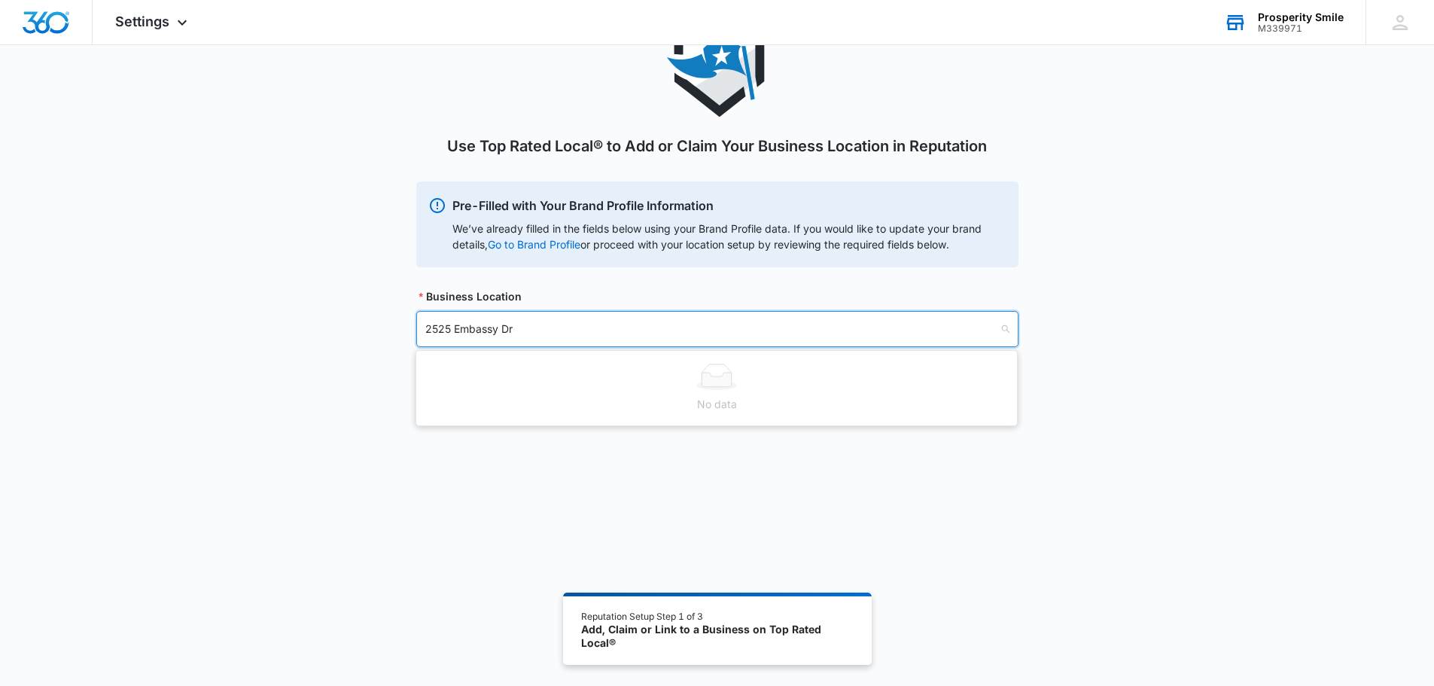
scroll to position [83, 0]
type input "2525 Embassy Dr"
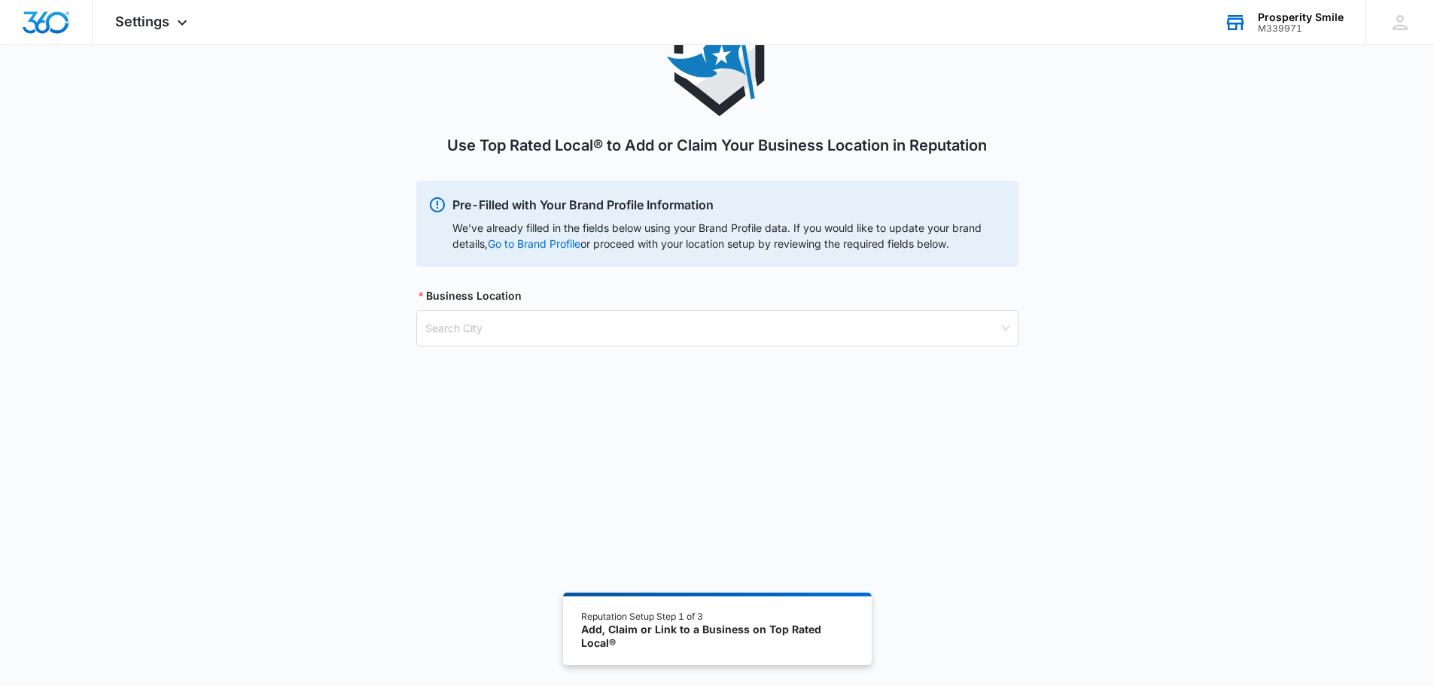
click at [627, 478] on div "Use Top Rated Local® to Add or Claim Your Business Location in Reputation Pre-F…" at bounding box center [717, 310] width 1434 height 598
click at [558, 332] on input "search" at bounding box center [712, 328] width 574 height 35
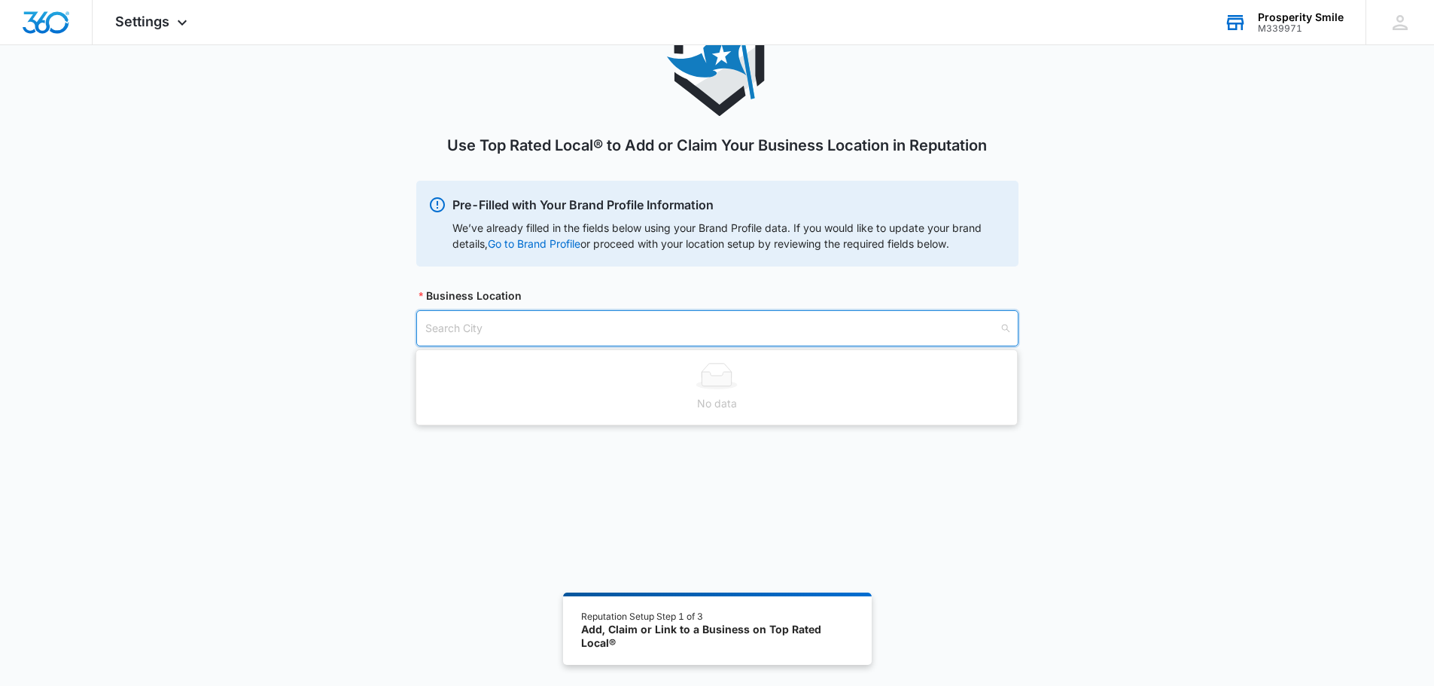
type input "F"
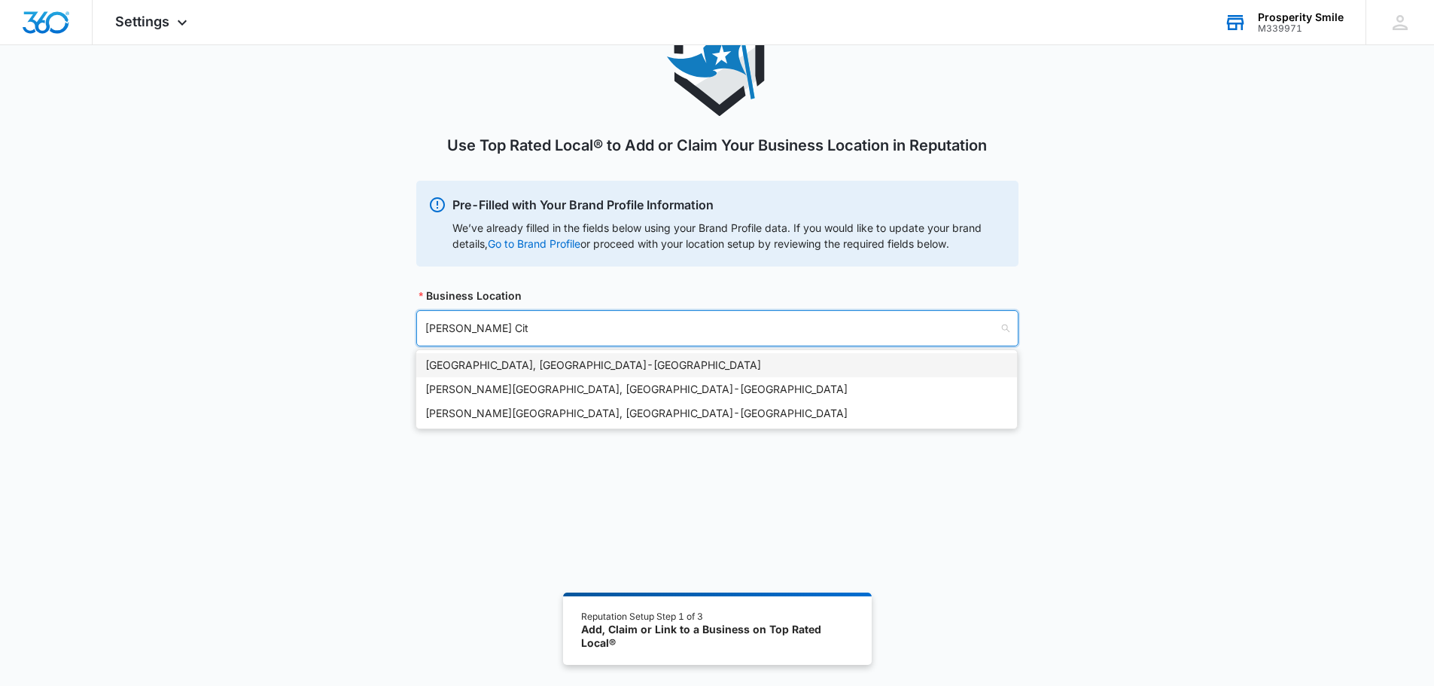
type input "Cooper City"
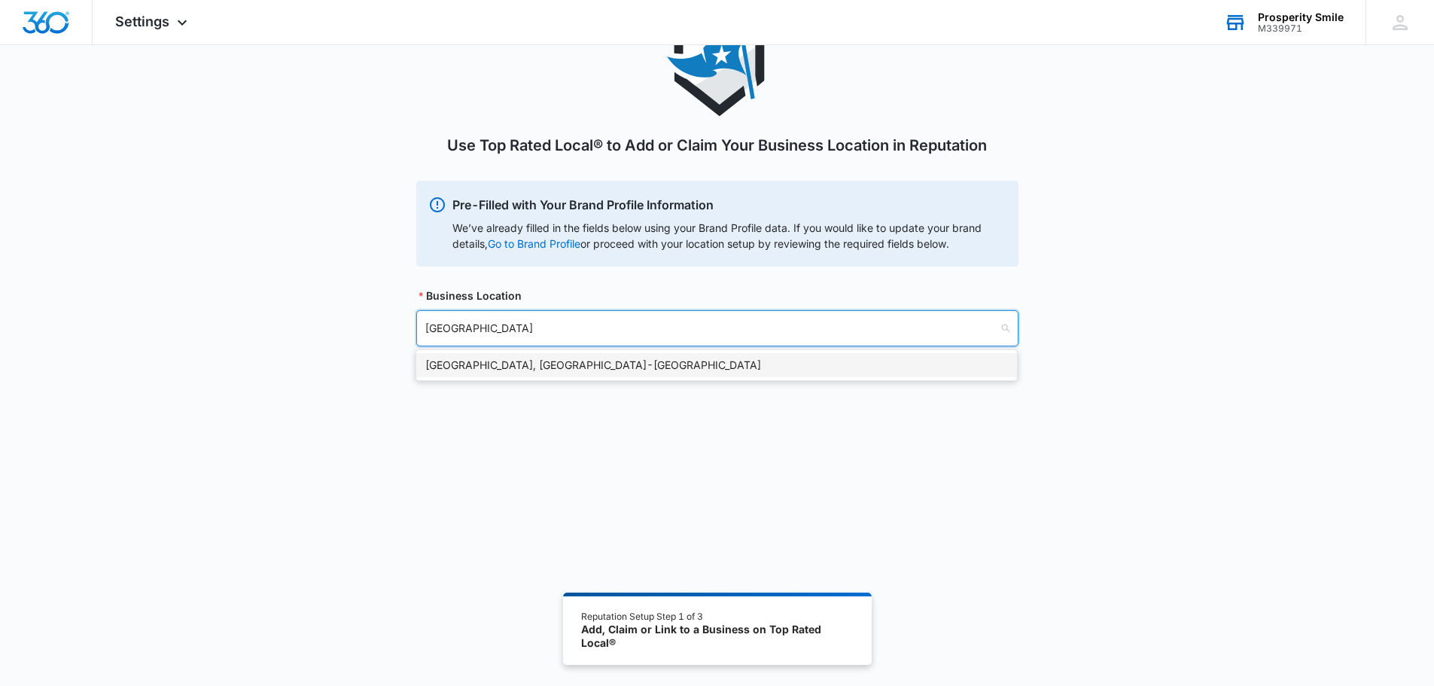
click at [565, 358] on div "Cooper City, FL - USA" at bounding box center [716, 365] width 583 height 17
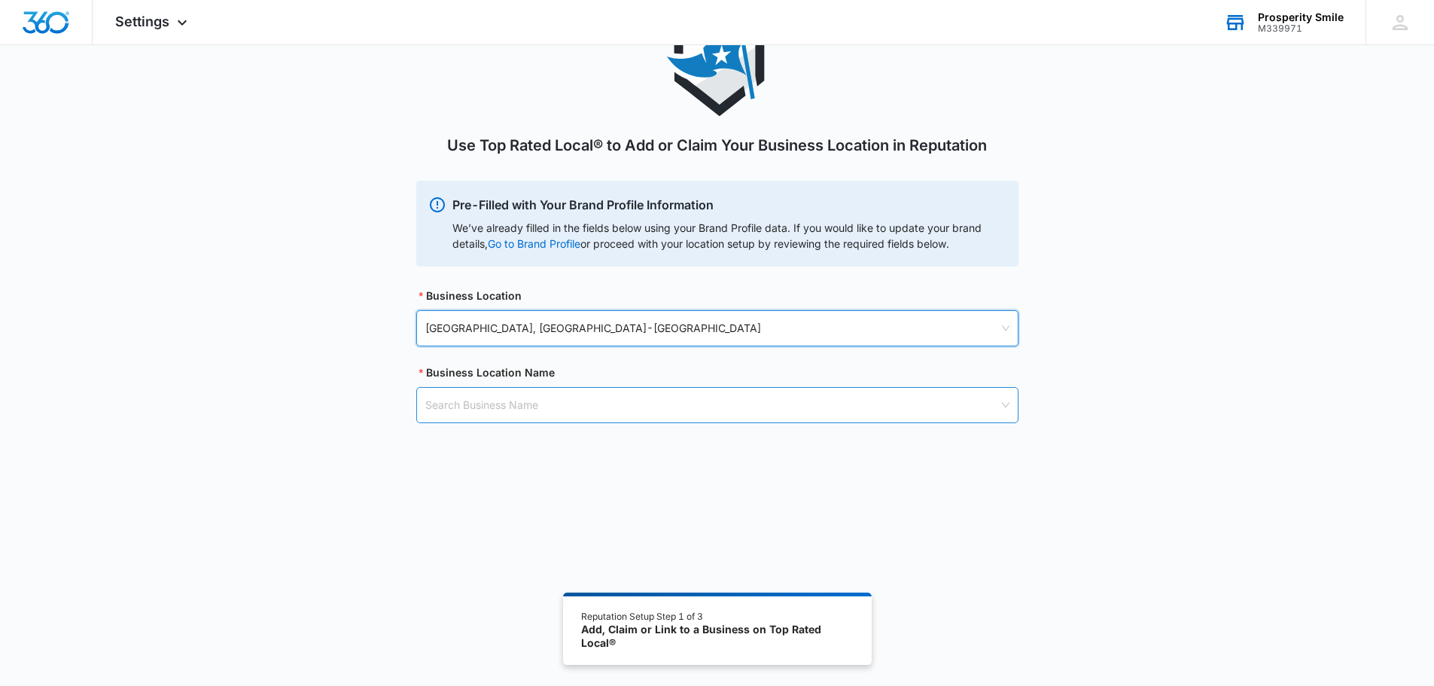
click at [565, 413] on input "search" at bounding box center [712, 405] width 574 height 35
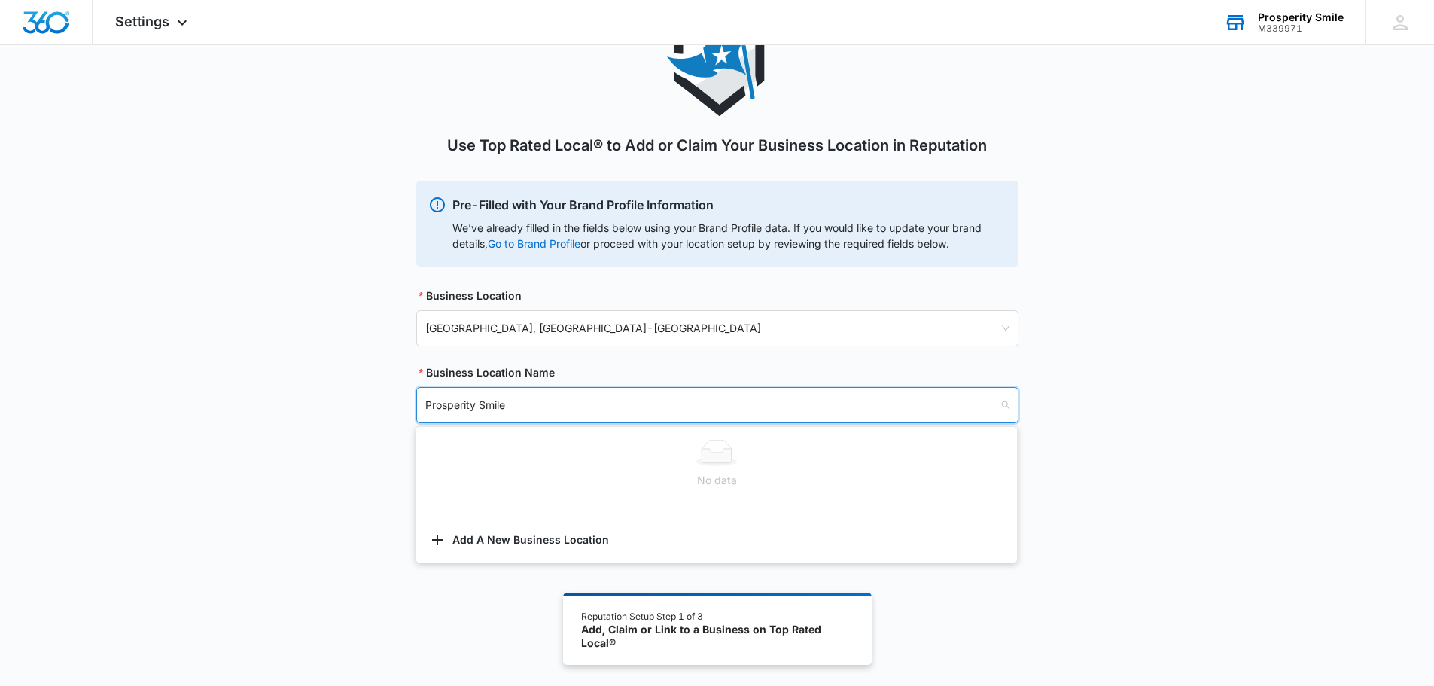
type input "Prosperity Smile"
click at [312, 430] on div "Use Top Rated Local® to Add or Claim Your Business Location in Reputation Pre-F…" at bounding box center [717, 235] width 1434 height 449
click at [546, 413] on input "search" at bounding box center [712, 405] width 574 height 35
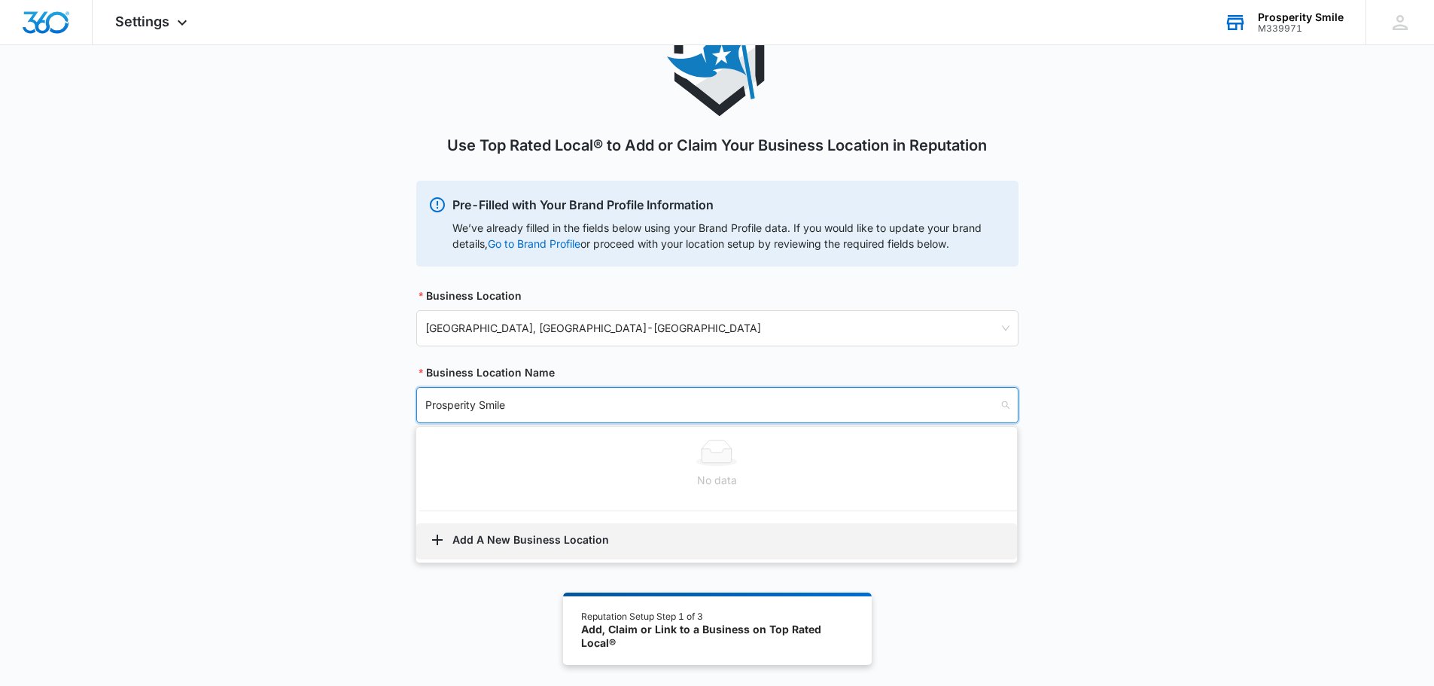
type input "Prosperity Smile"
click at [553, 547] on button "Add A New Business Location" at bounding box center [716, 541] width 601 height 36
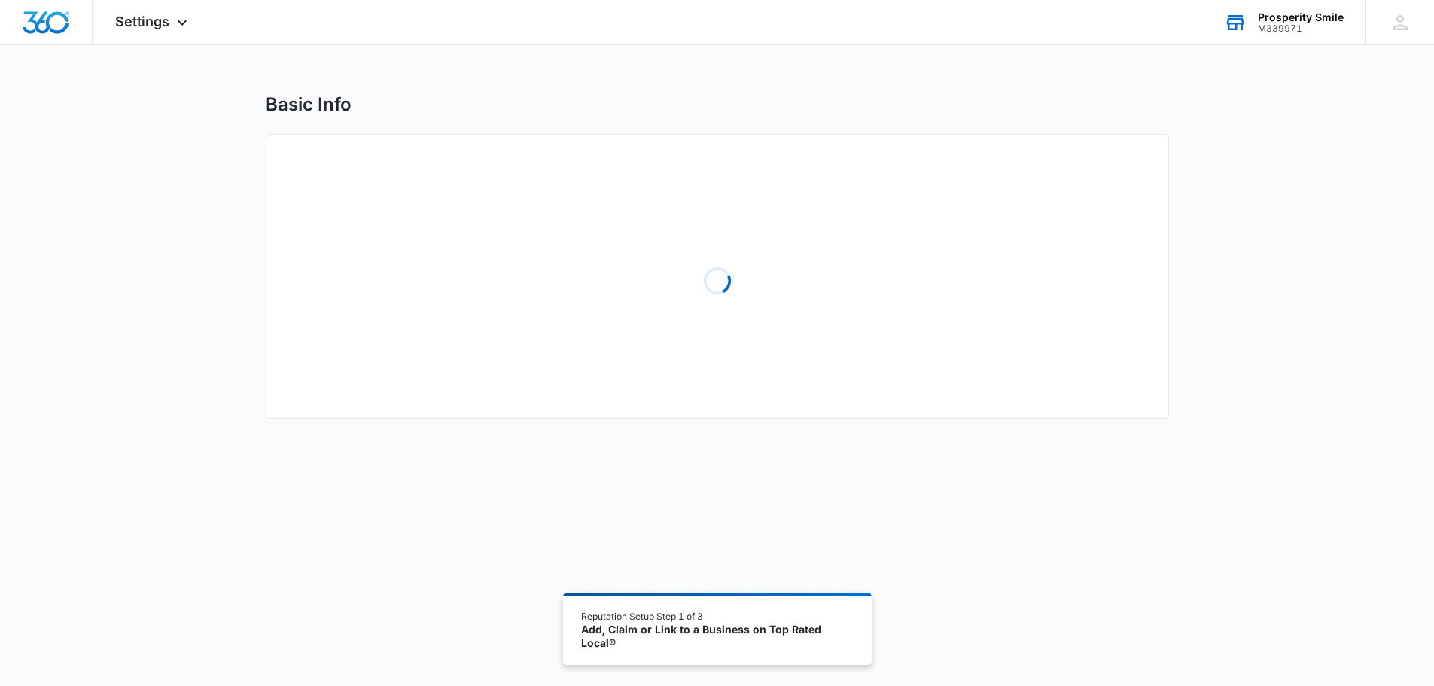
select select "Florida"
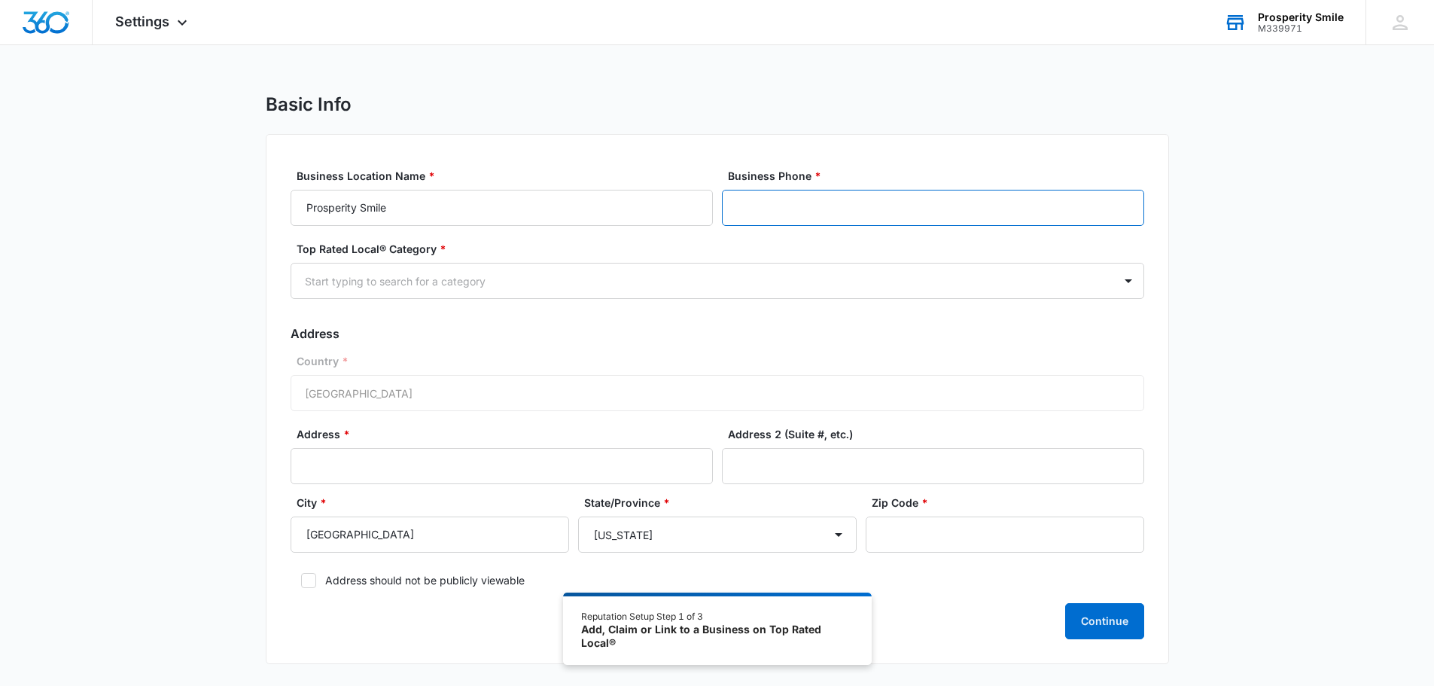
click at [791, 207] on input "Business Phone *" at bounding box center [933, 208] width 422 height 36
type input "(786) 998-5508"
type input "2525 Embassy Dr."
type input "Suite #1."
type input "33026"
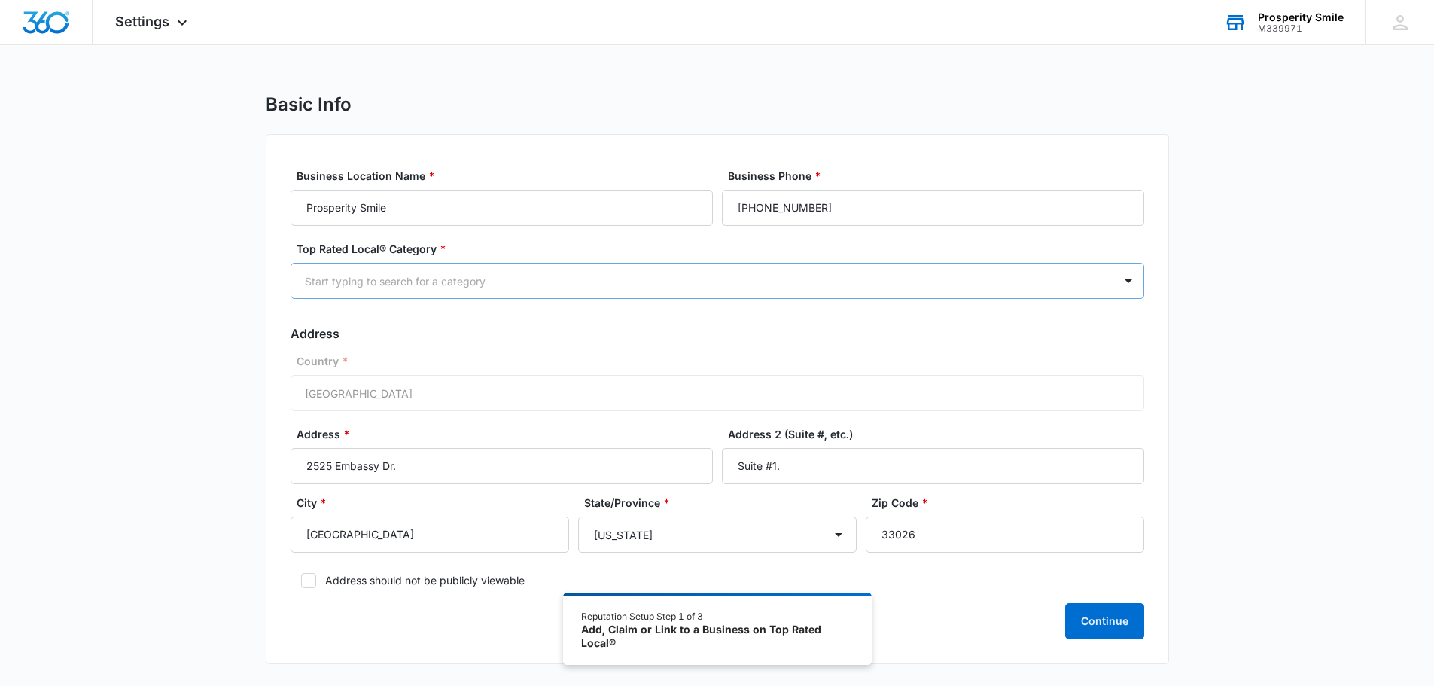
click at [441, 279] on div at bounding box center [699, 281] width 789 height 19
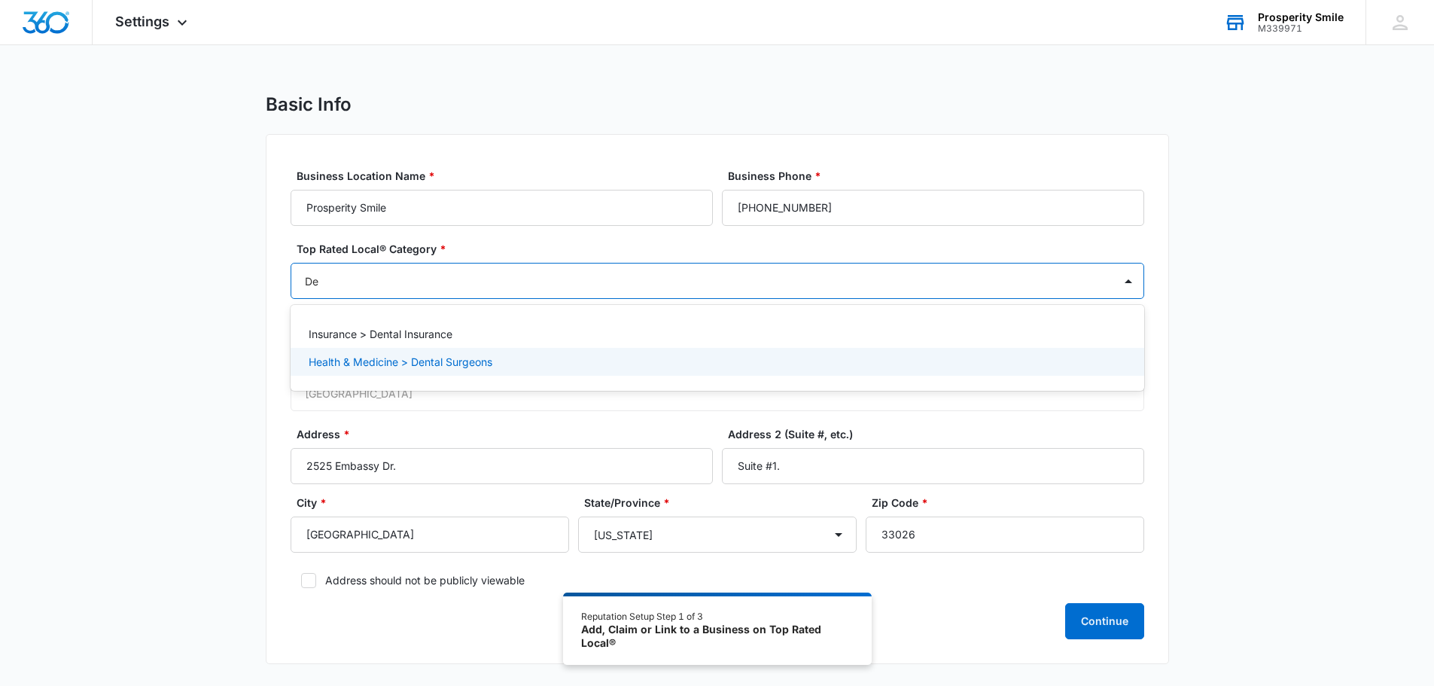
type input "D"
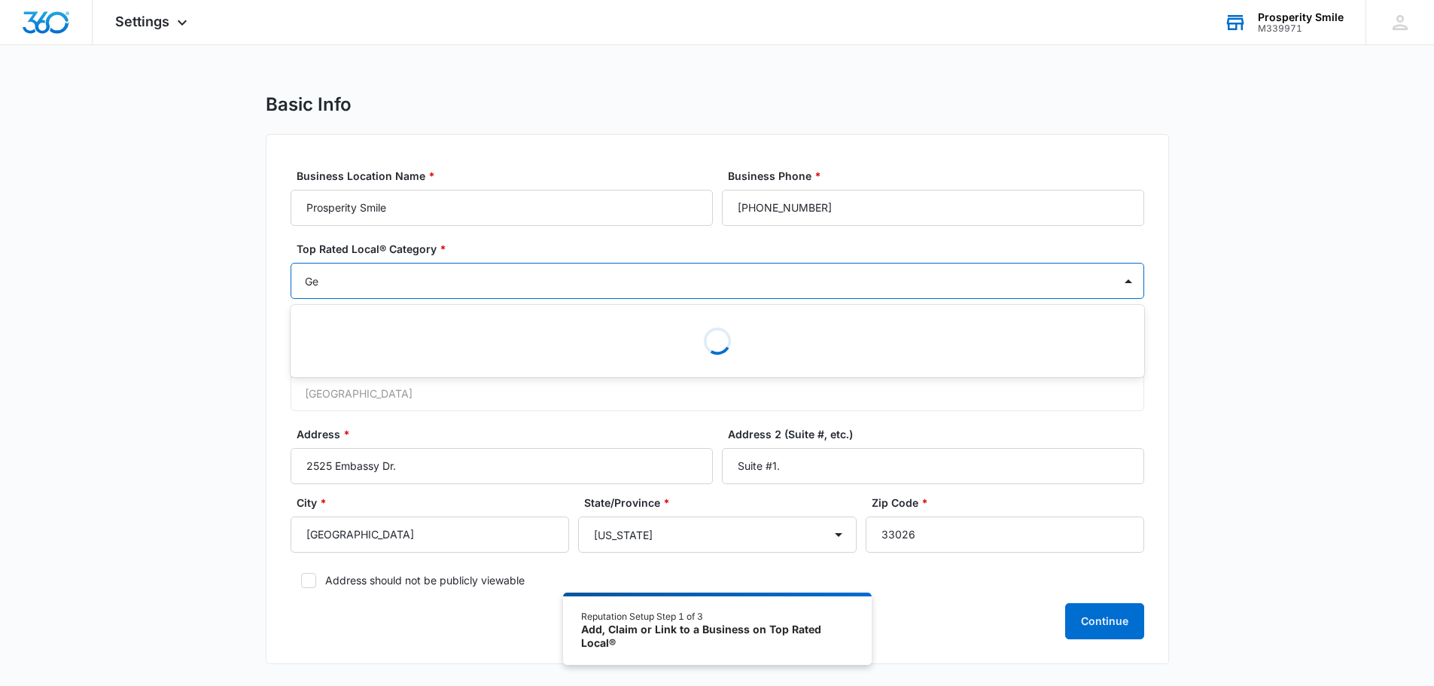
type input "G"
type input "Dentist"
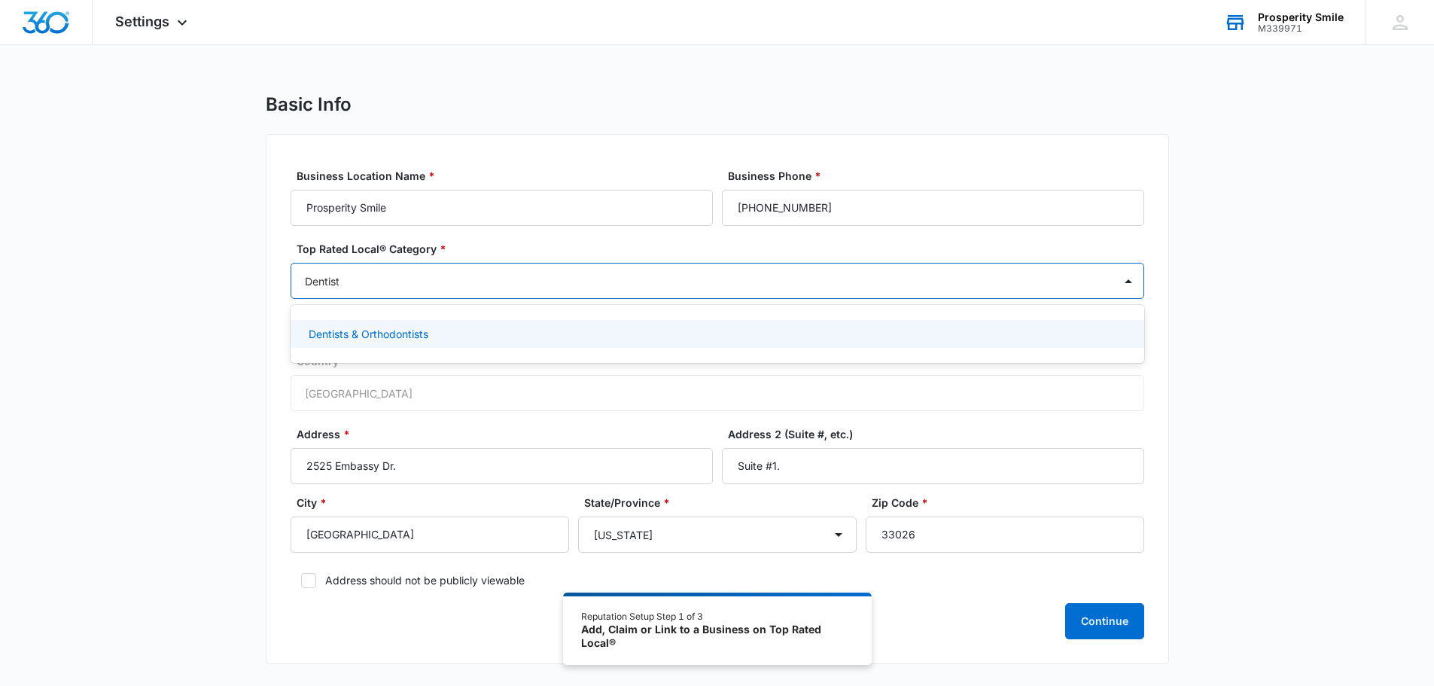
click at [501, 325] on div "Dentists & Orthodontists" at bounding box center [718, 334] width 854 height 28
click at [499, 405] on div "Country * United States of America" at bounding box center [718, 384] width 854 height 58
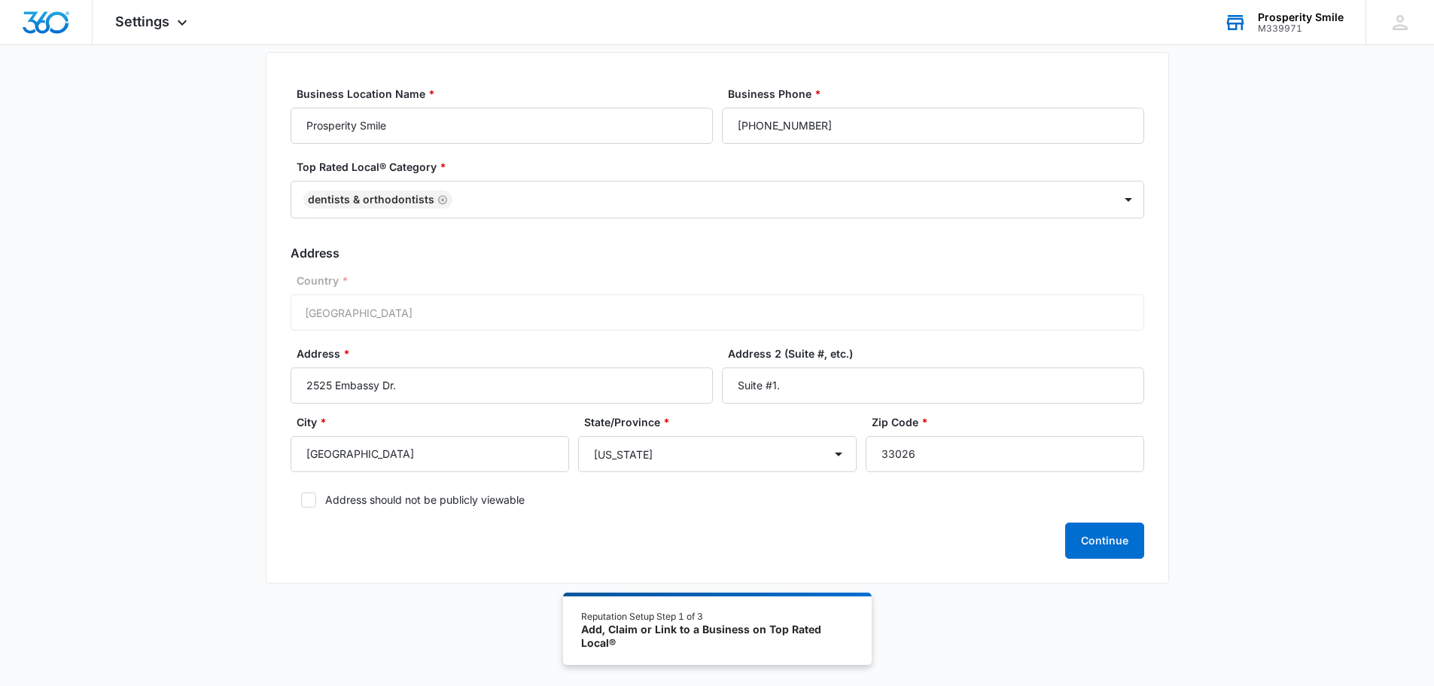
scroll to position [83, 0]
click at [449, 392] on input "2525 Embassy Dr." at bounding box center [502, 385] width 422 height 36
type input "2525 Embassy Drive"
click at [651, 538] on div "Continue" at bounding box center [718, 540] width 854 height 36
click at [1108, 541] on button "Continue" at bounding box center [1104, 540] width 79 height 36
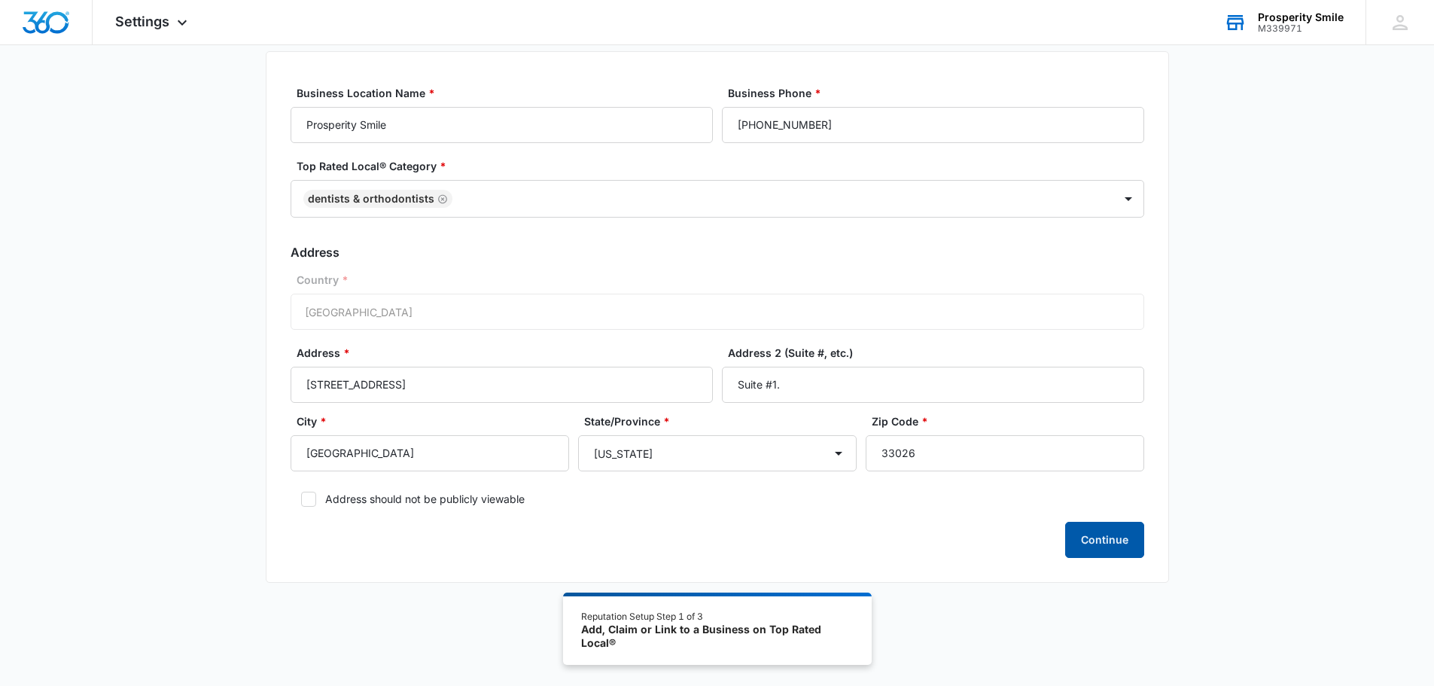
click at [1111, 537] on button "Continue" at bounding box center [1104, 540] width 79 height 36
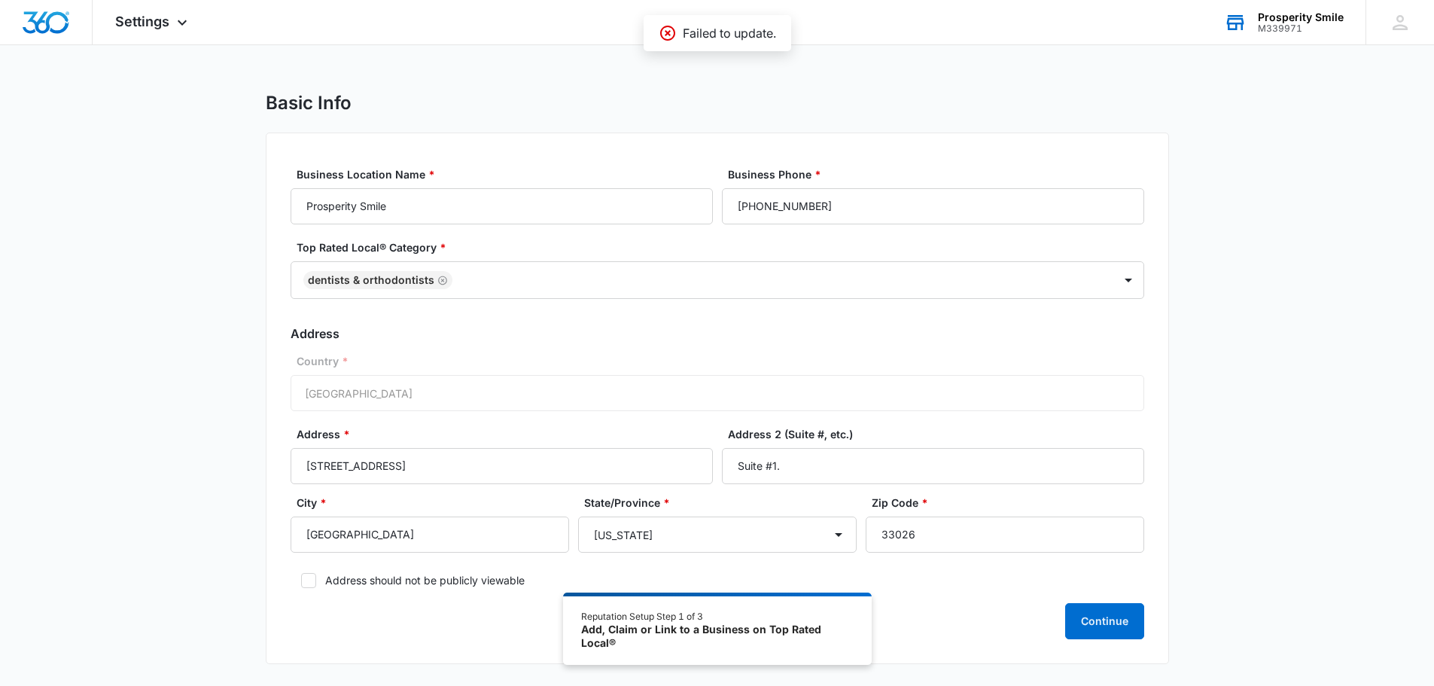
scroll to position [0, 0]
click at [765, 215] on input "(786) 998-5508" at bounding box center [933, 208] width 422 height 36
drag, startPoint x: 839, startPoint y: 206, endPoint x: 693, endPoint y: 206, distance: 146.1
click at [693, 206] on div "Business Location Name * Prosperity Smile Business Phone * (786) 998-5508" at bounding box center [718, 197] width 854 height 58
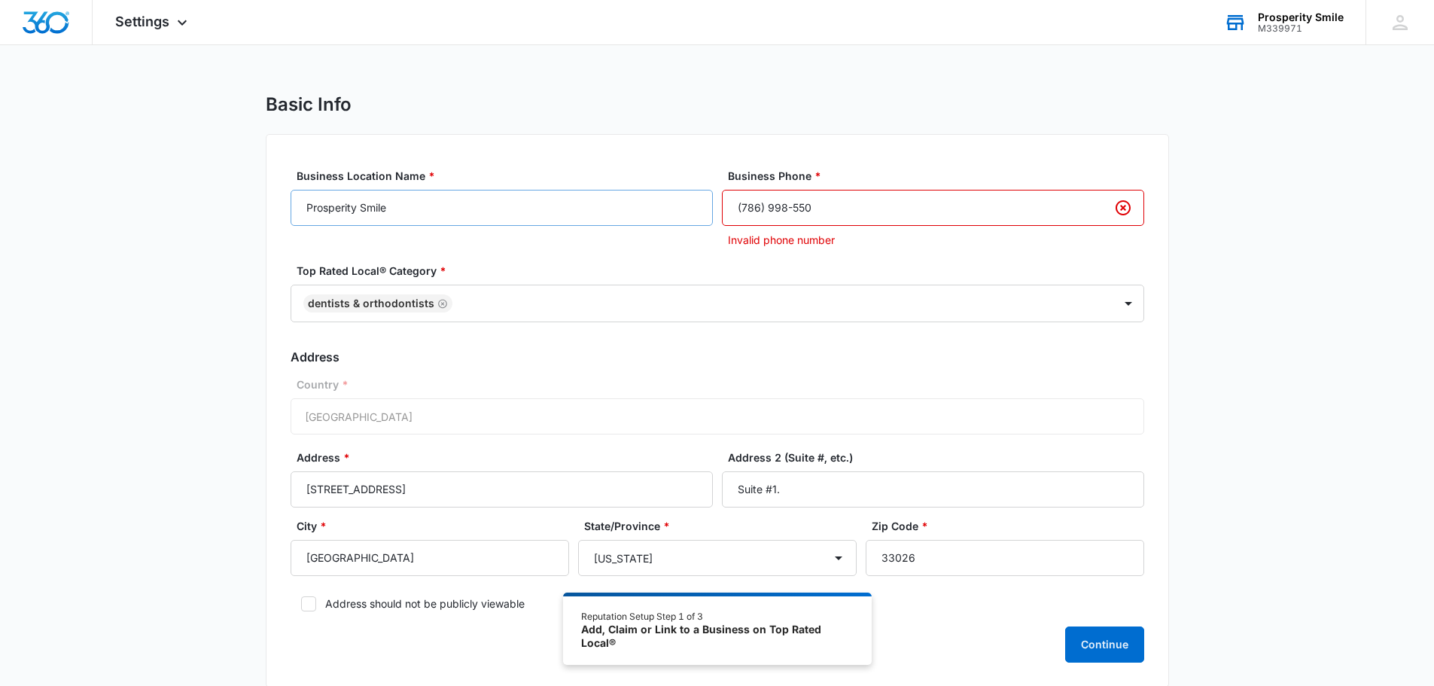
type input "(786) 998-5508"
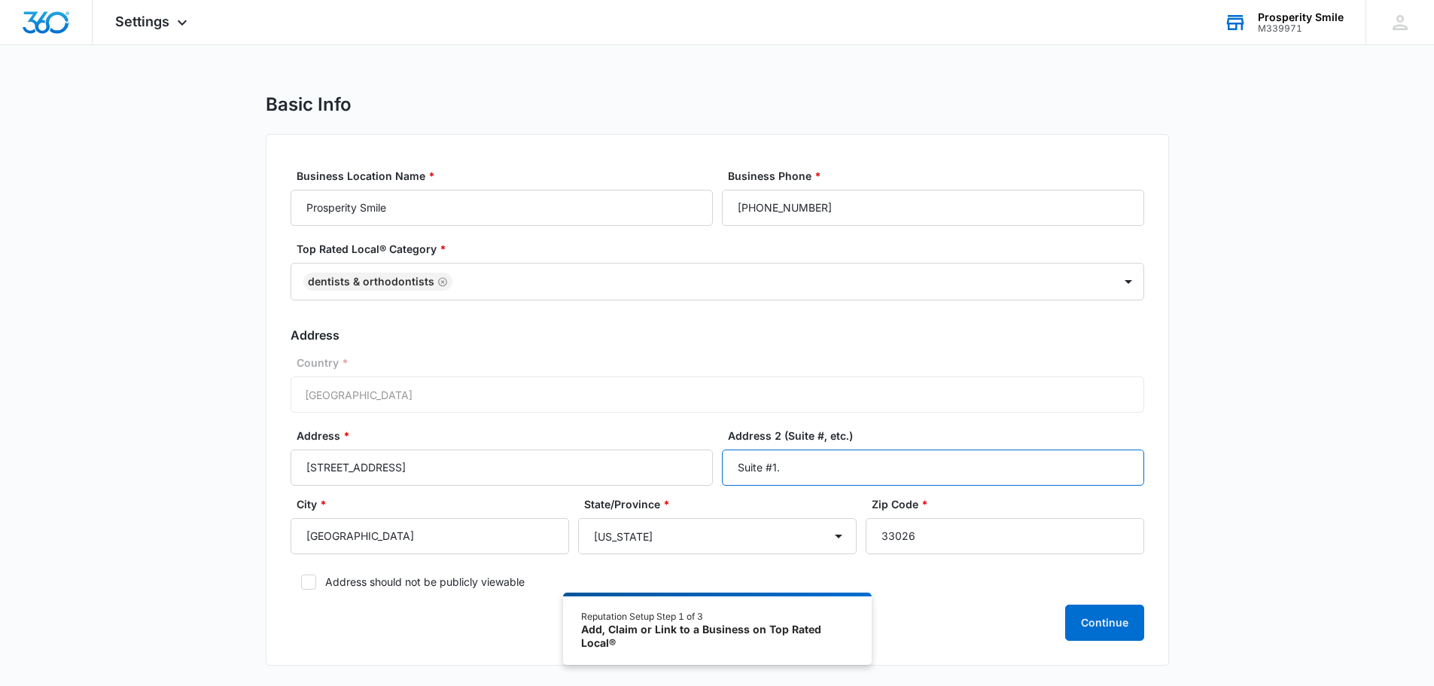
click at [803, 471] on input "Suite #1." at bounding box center [933, 467] width 422 height 36
drag, startPoint x: 803, startPoint y: 471, endPoint x: 644, endPoint y: 445, distance: 160.3
click at [644, 445] on div "Address * 2525 Embassy Drive Address 2 (Suite #, etc.) Suite #1." at bounding box center [718, 462] width 854 height 69
type input "Suite 1"
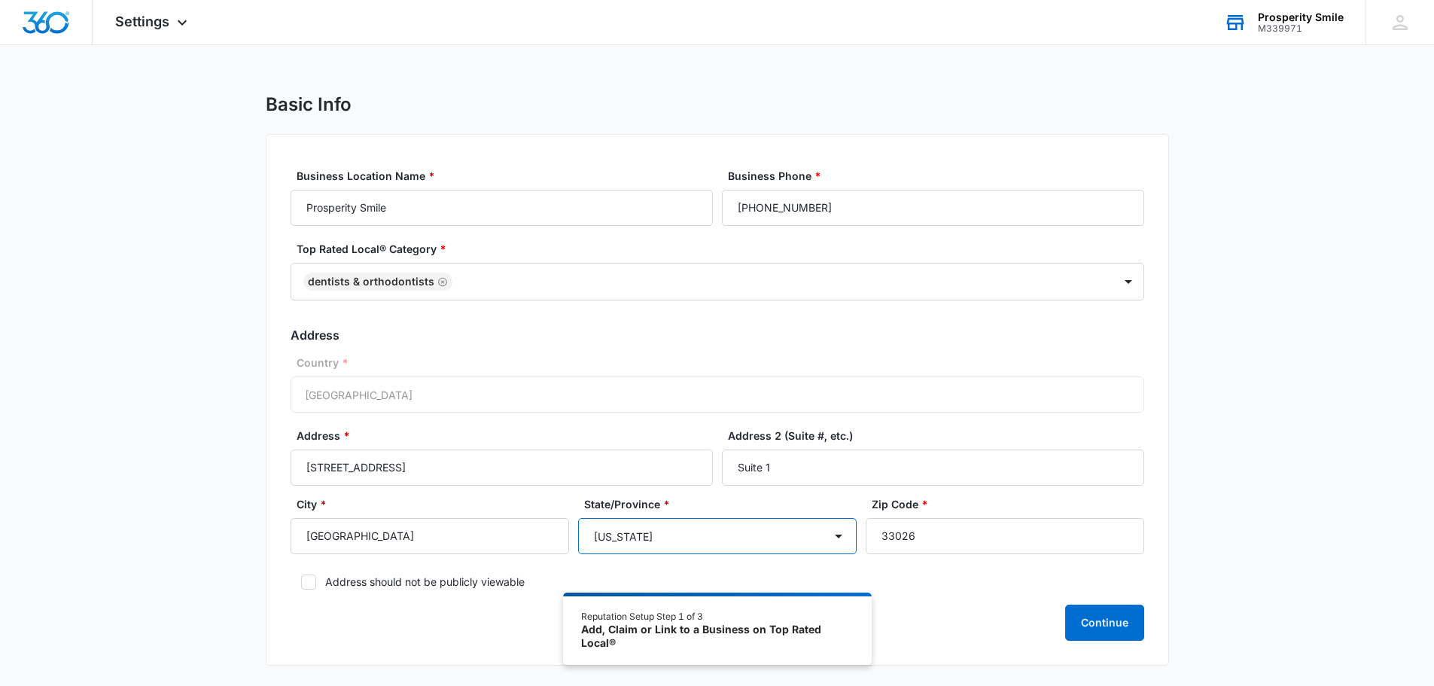
click at [758, 541] on select "Alabama Alaska Arizona Arkansas California Colorado Connecticut Delaware Distri…" at bounding box center [717, 536] width 279 height 36
click at [578, 518] on select "Alabama Alaska Arizona Arkansas California Colorado Connecticut Delaware Distri…" at bounding box center [717, 536] width 279 height 36
click at [666, 497] on label "State/Province *" at bounding box center [723, 504] width 279 height 16
click at [666, 518] on select "Alabama Alaska Arizona Arkansas California Colorado Connecticut Delaware Distri…" at bounding box center [717, 536] width 279 height 36
drag, startPoint x: 906, startPoint y: 523, endPoint x: 913, endPoint y: 530, distance: 9.6
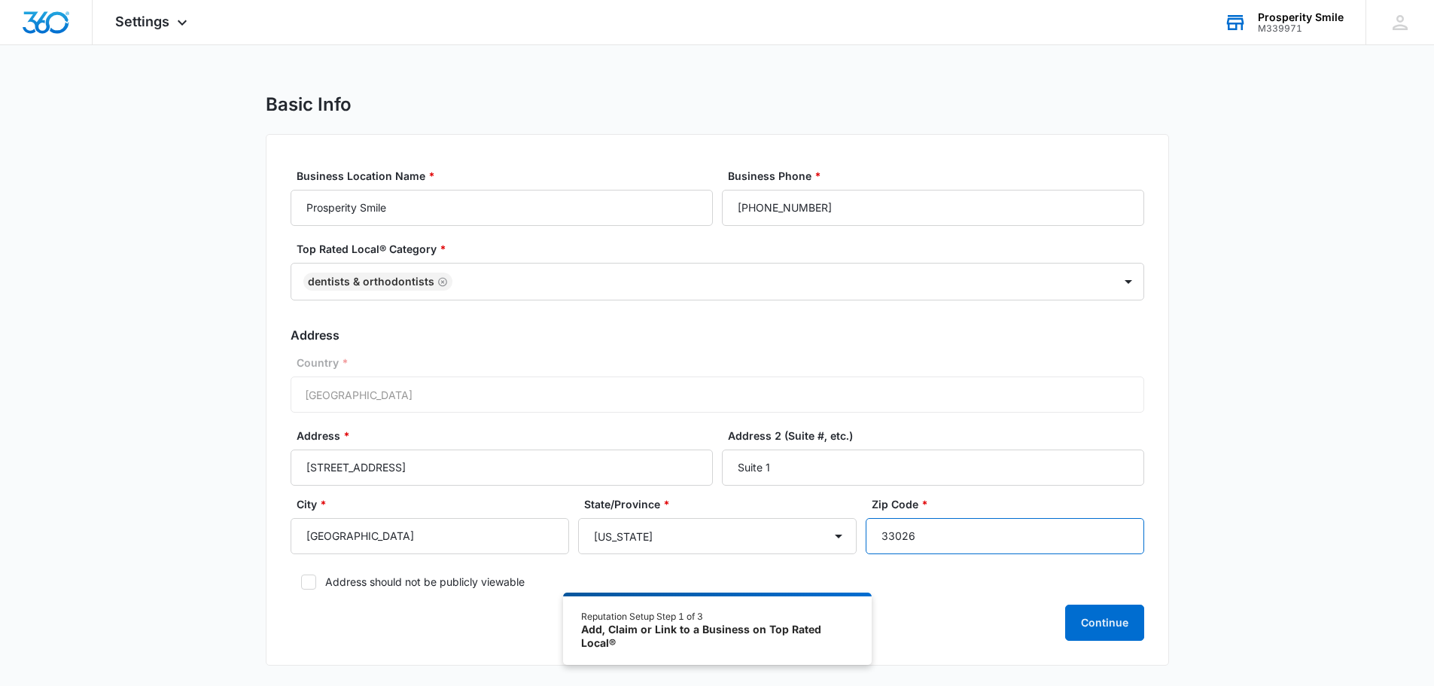
click at [906, 523] on input "33026" at bounding box center [1005, 536] width 279 height 36
drag, startPoint x: 933, startPoint y: 536, endPoint x: 804, endPoint y: 534, distance: 128.8
click at [809, 534] on div "City * Cooper City State/Province * Alabama Alaska Arizona Arkansas California …" at bounding box center [718, 530] width 854 height 69
type input "33026"
click at [779, 532] on select "Alabama Alaska Arizona Arkansas California Colorado Connecticut Delaware Distri…" at bounding box center [717, 536] width 279 height 36
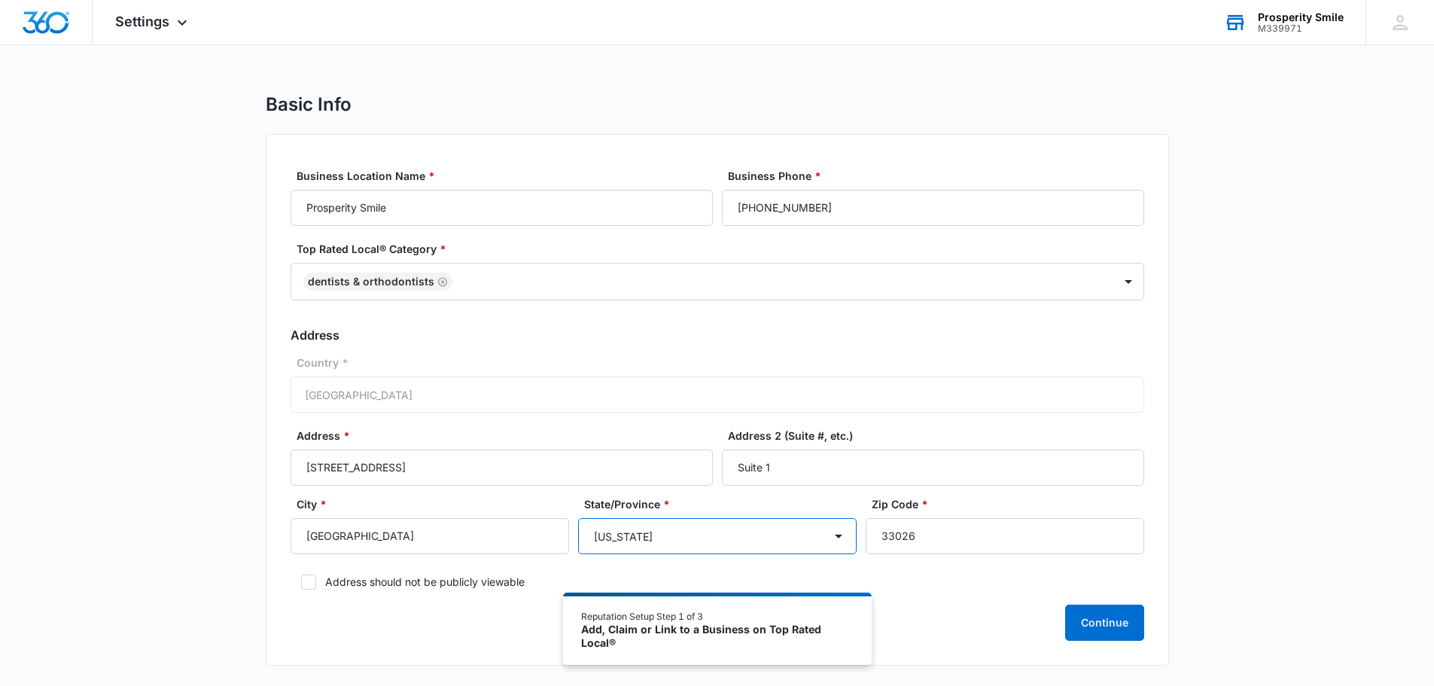
click at [578, 518] on select "Alabama Alaska Arizona Arkansas California Colorado Connecticut Delaware Distri…" at bounding box center [717, 536] width 279 height 36
click at [736, 537] on select "Alabama Alaska Arizona Arkansas California Colorado Connecticut Delaware Distri…" at bounding box center [717, 536] width 279 height 36
select select "Florida"
click at [578, 518] on select "Alabama Alaska Arizona Arkansas California Colorado Connecticut Delaware Distri…" at bounding box center [717, 536] width 279 height 36
click at [1094, 617] on button "Continue" at bounding box center [1104, 623] width 79 height 36
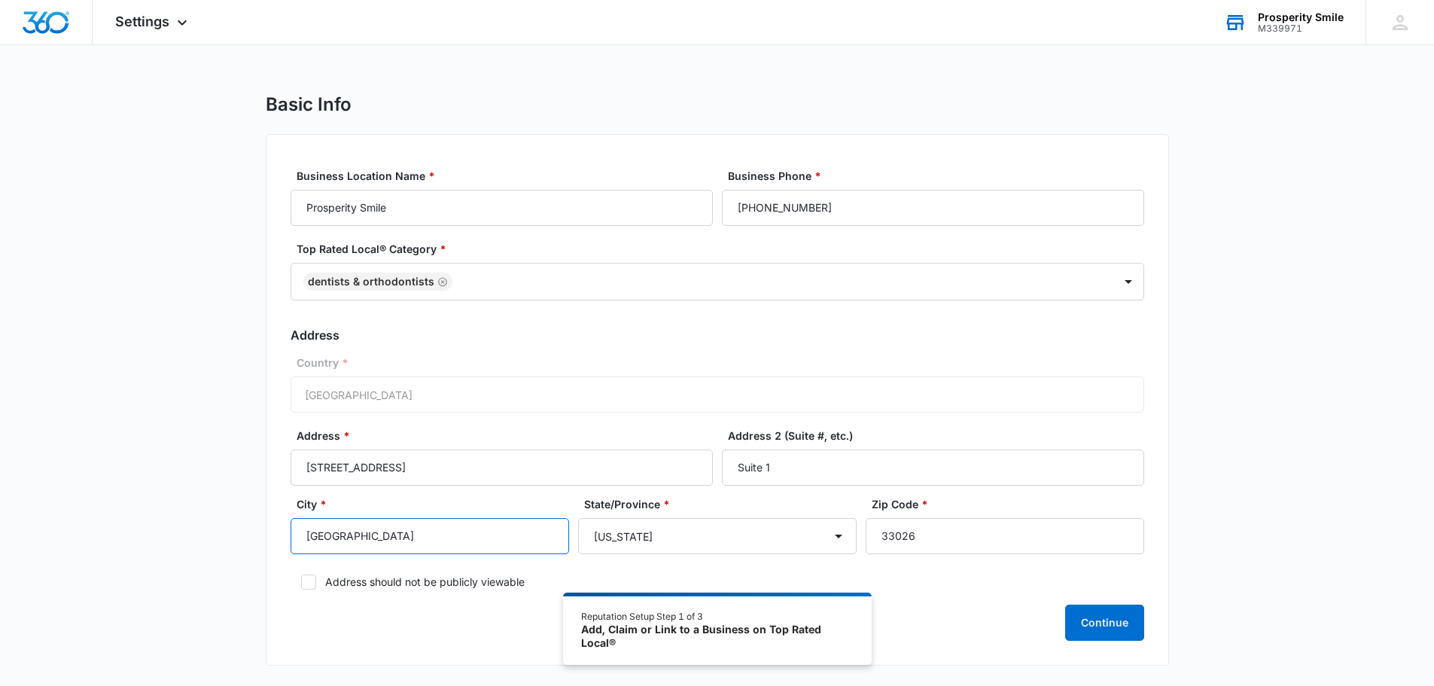
drag, startPoint x: 422, startPoint y: 537, endPoint x: 138, endPoint y: 504, distance: 285.8
click at [138, 504] on div "Basic Info Business Location Name * Prosperity Smile Business Phone * (786) 998…" at bounding box center [717, 388] width 1434 height 590
click at [1021, 617] on div "Continue" at bounding box center [718, 623] width 854 height 36
click at [1095, 623] on button "Continue" at bounding box center [1104, 623] width 79 height 36
click at [446, 526] on input "Hollywood" at bounding box center [430, 536] width 279 height 36
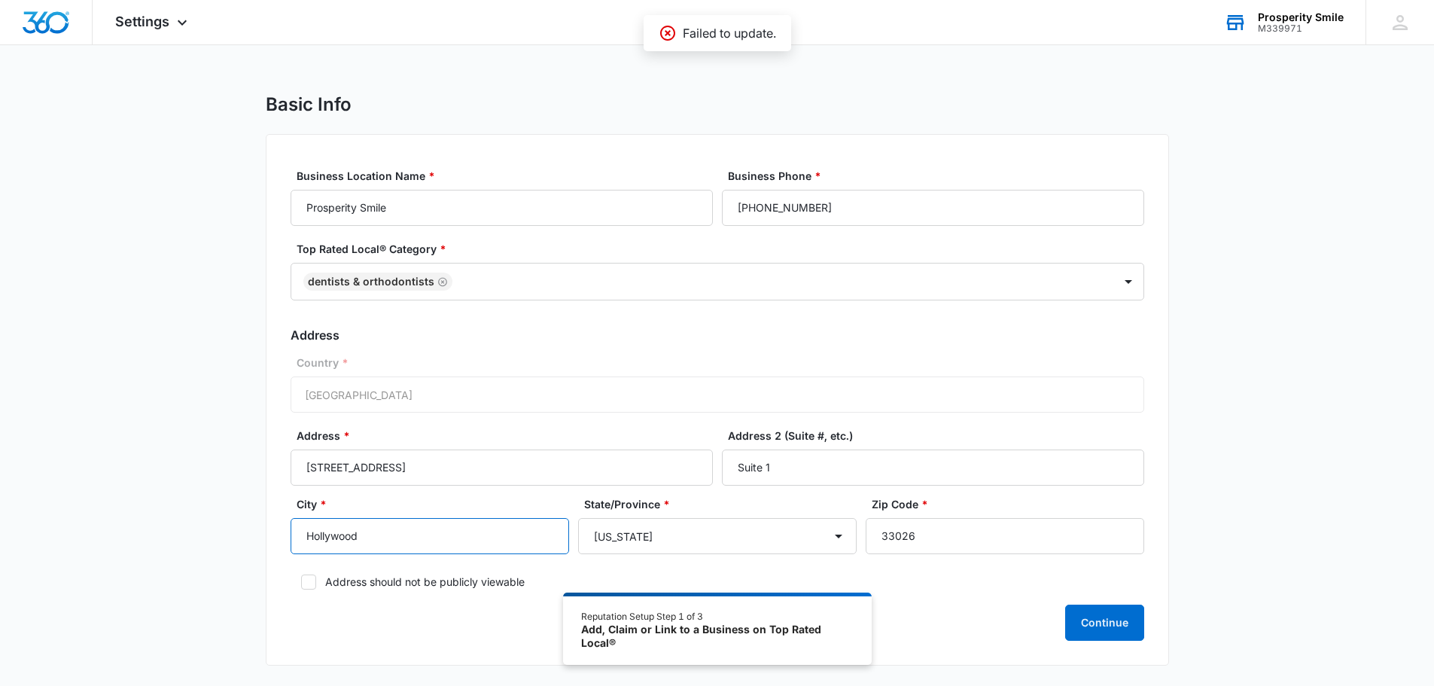
drag, startPoint x: 446, startPoint y: 526, endPoint x: 32, endPoint y: 522, distance: 414.1
click at [28, 525] on div "Basic Info Business Location Name * Prosperity Smile Business Phone * (786) 998…" at bounding box center [717, 388] width 1434 height 590
type input "Cooper City"
drag, startPoint x: 312, startPoint y: 216, endPoint x: 334, endPoint y: 215, distance: 21.8
click at [312, 216] on input "Prosperity Smile" at bounding box center [502, 208] width 422 height 36
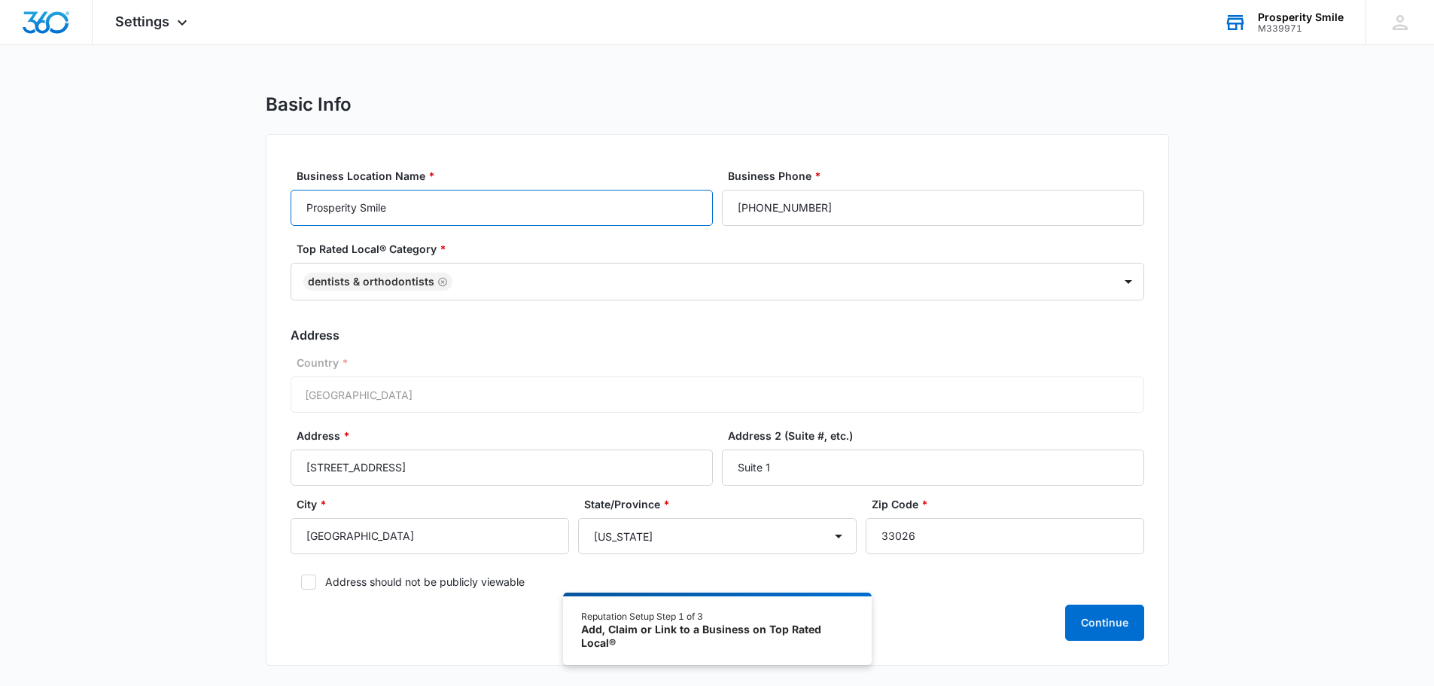
click at [446, 215] on input "Prosperity Smile" at bounding box center [502, 208] width 422 height 36
click at [429, 166] on div "Business Location Name * Prosperity Smile Business Phone * (786) 998-5508 Top R…" at bounding box center [717, 400] width 903 height 532
drag, startPoint x: 305, startPoint y: 212, endPoint x: 436, endPoint y: 220, distance: 131.3
click at [428, 220] on input "Prosperity Smile" at bounding box center [502, 208] width 422 height 36
click at [480, 203] on input "Prosperity Smile" at bounding box center [502, 208] width 422 height 36
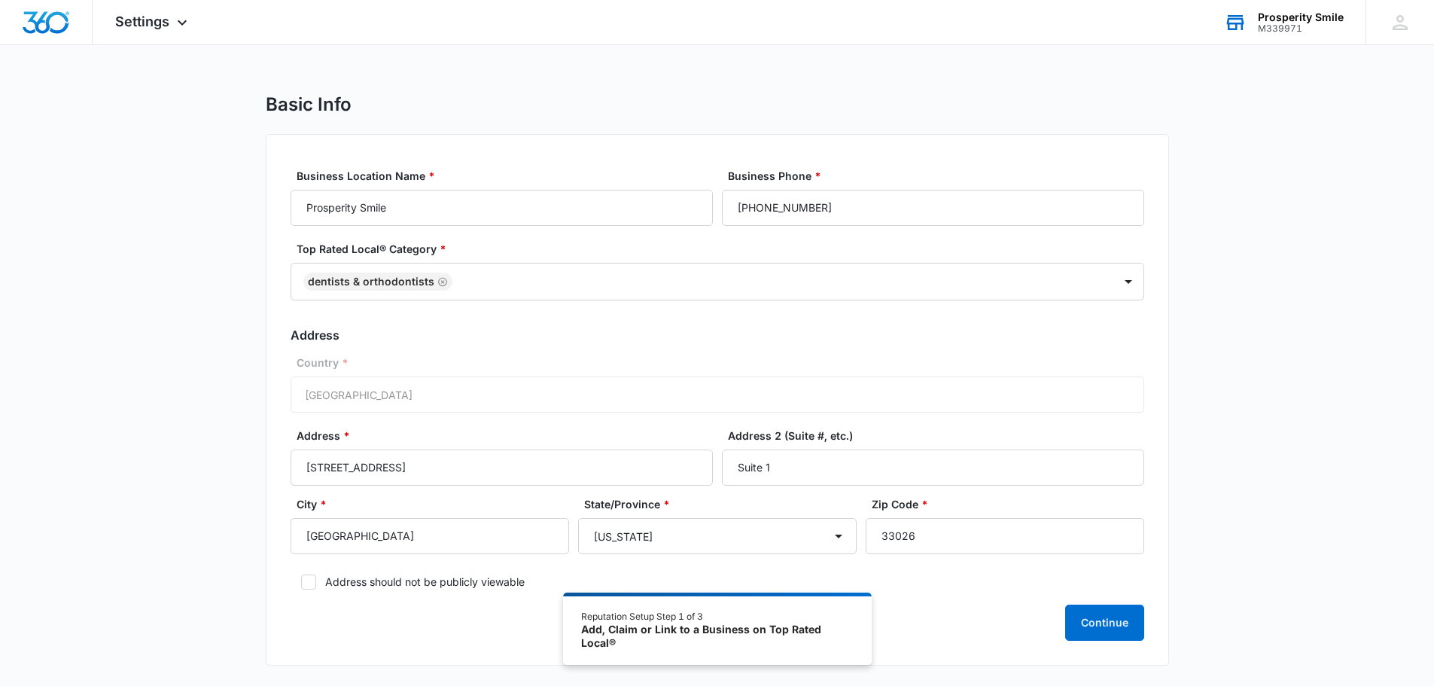
click at [696, 357] on label "Country *" at bounding box center [724, 363] width 854 height 16
click at [540, 411] on div "Country * United States of America" at bounding box center [718, 384] width 854 height 58
click at [925, 544] on input "33026" at bounding box center [1005, 536] width 279 height 36
click at [1258, 596] on div "Basic Info Business Location Name * Prosperity Smile Business Phone * (786) 998…" at bounding box center [717, 388] width 1434 height 590
click at [323, 583] on label "Address should not be publicly viewable" at bounding box center [718, 582] width 854 height 16
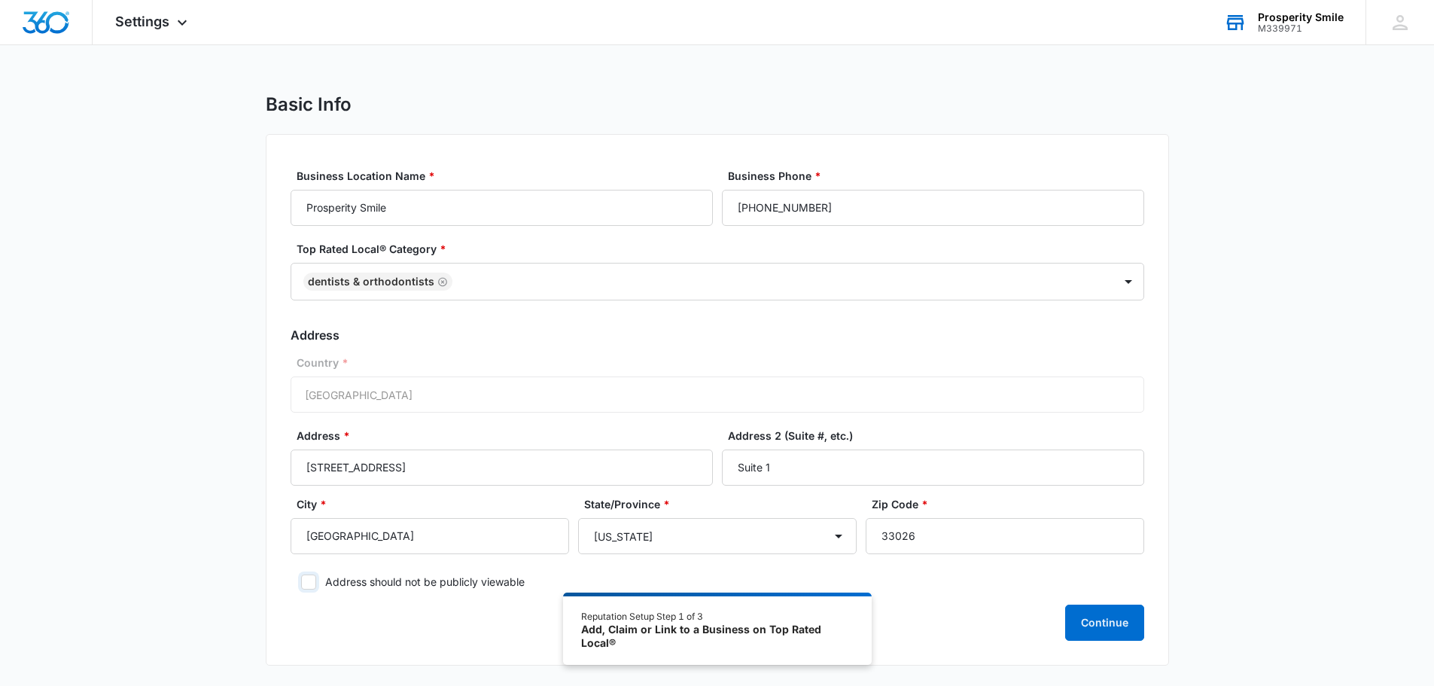
click at [301, 583] on input "Address should not be publicly viewable" at bounding box center [296, 582] width 11 height 11
click at [1089, 625] on button "Continue" at bounding box center [1104, 623] width 79 height 36
click at [336, 583] on label "Address should not be publicly viewable" at bounding box center [718, 582] width 854 height 16
click at [301, 583] on input "Address should not be publicly viewable" at bounding box center [296, 582] width 11 height 11
checkbox input "false"
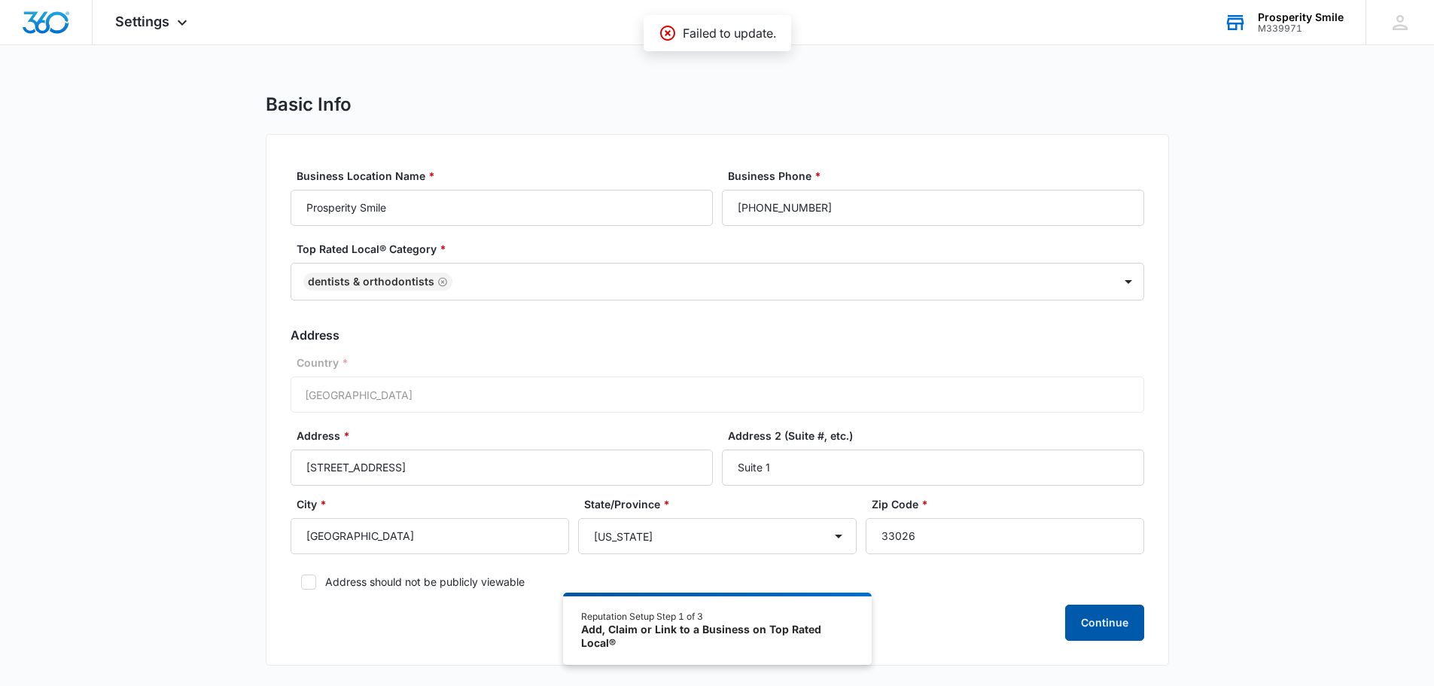
click at [1101, 617] on button "Continue" at bounding box center [1104, 623] width 79 height 36
click at [1101, 617] on div "Continue" at bounding box center [718, 623] width 854 height 36
click at [1101, 617] on div "Loading Continue" at bounding box center [718, 623] width 854 height 36
click at [171, 39] on div "Settings Apps Reputation Websites Forms CRM Email Shop Payments POS Ads Intelli…" at bounding box center [153, 22] width 121 height 44
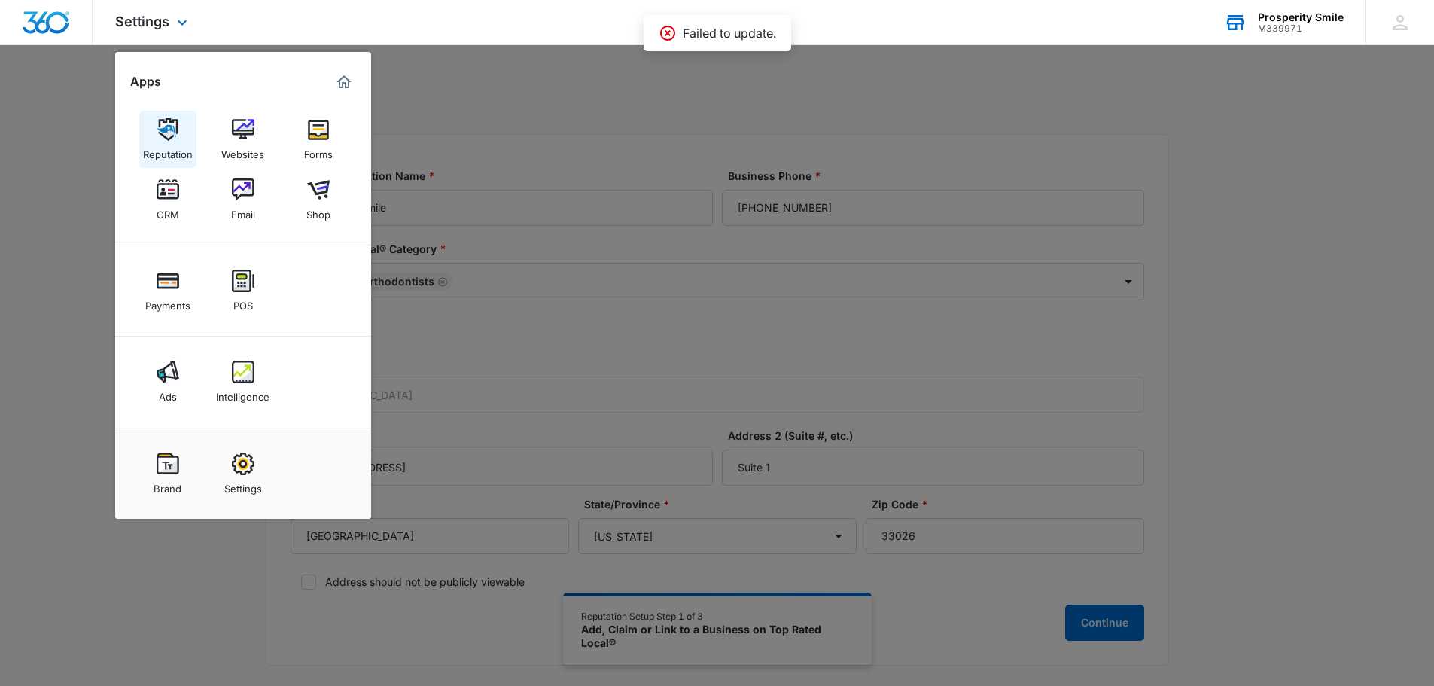
click at [172, 136] on img at bounding box center [168, 129] width 23 height 23
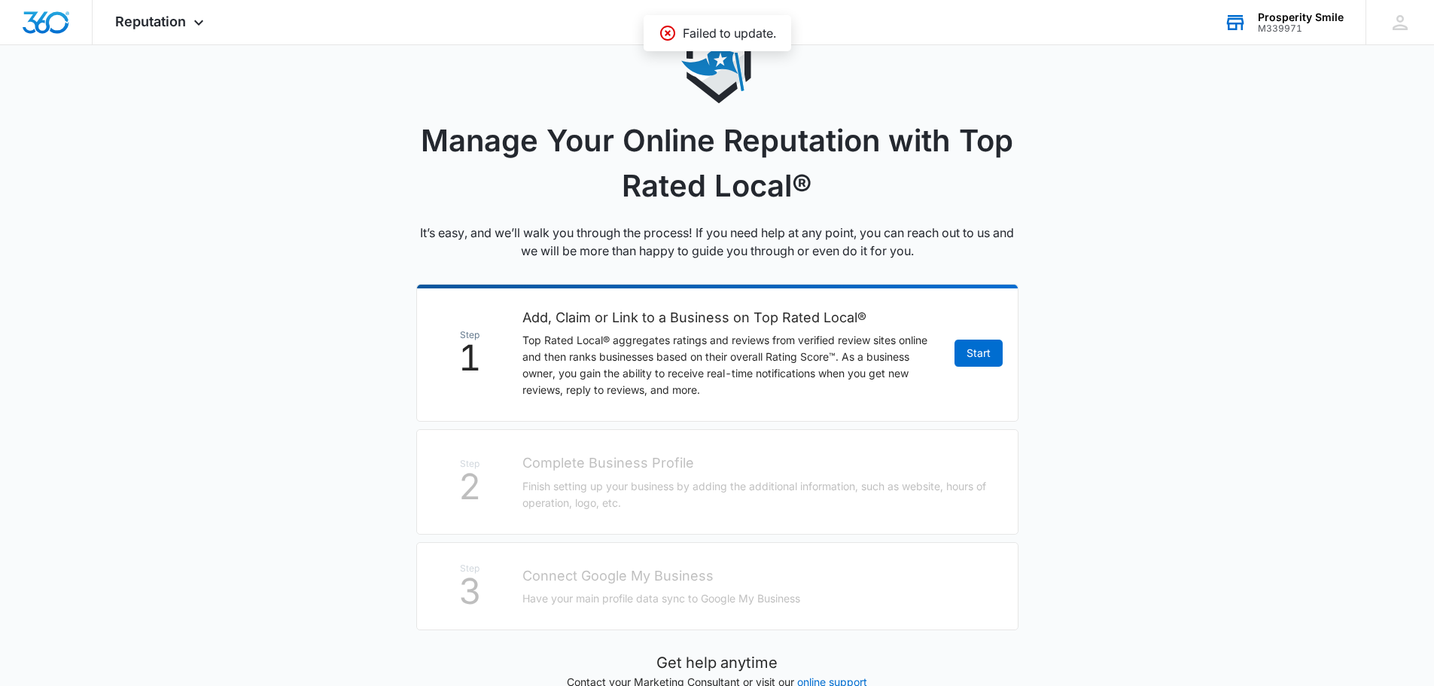
scroll to position [223, 0]
